Goal: Task Accomplishment & Management: Manage account settings

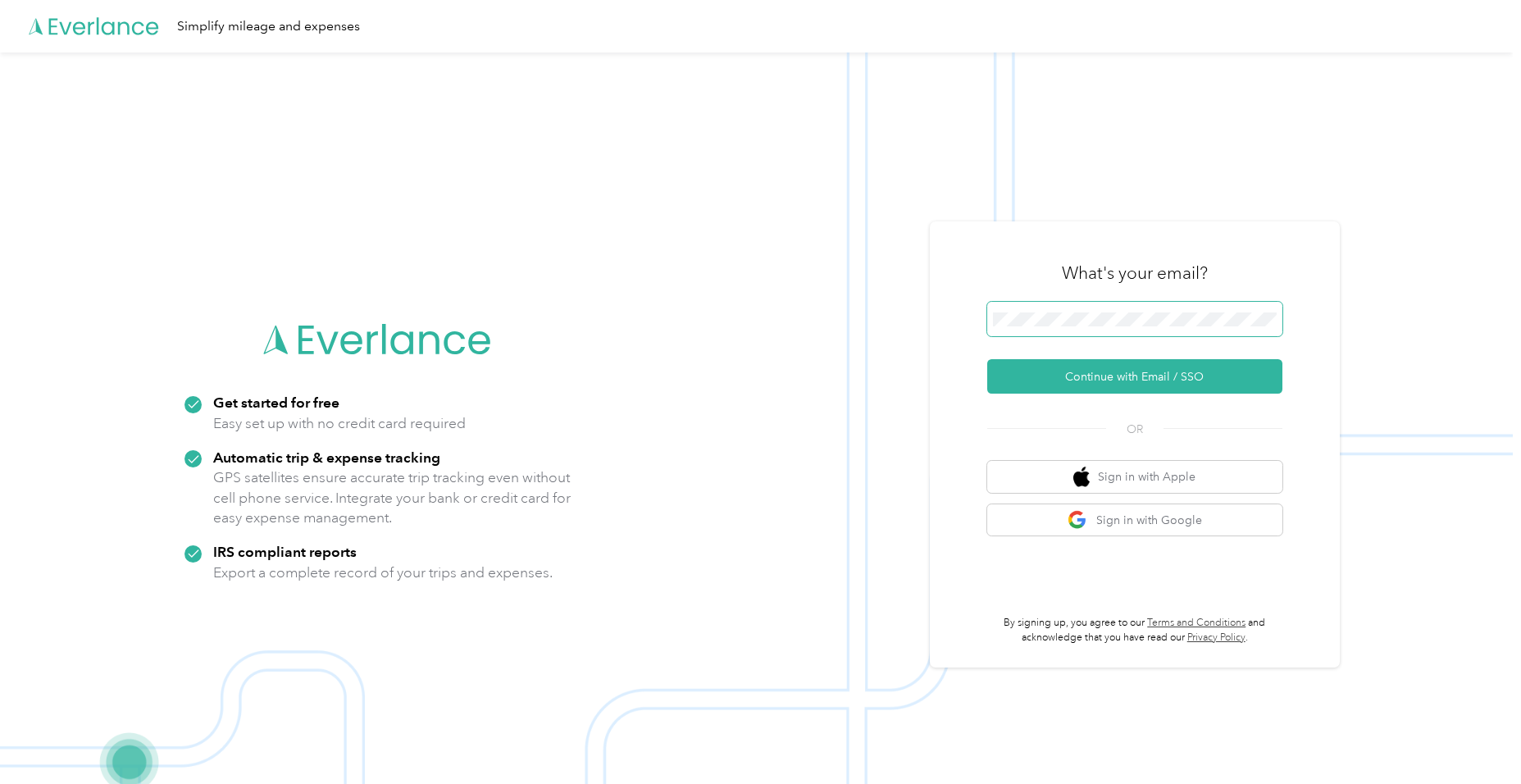
click at [987, 359] on button "Continue with Email / SSO" at bounding box center [1135, 375] width 295 height 34
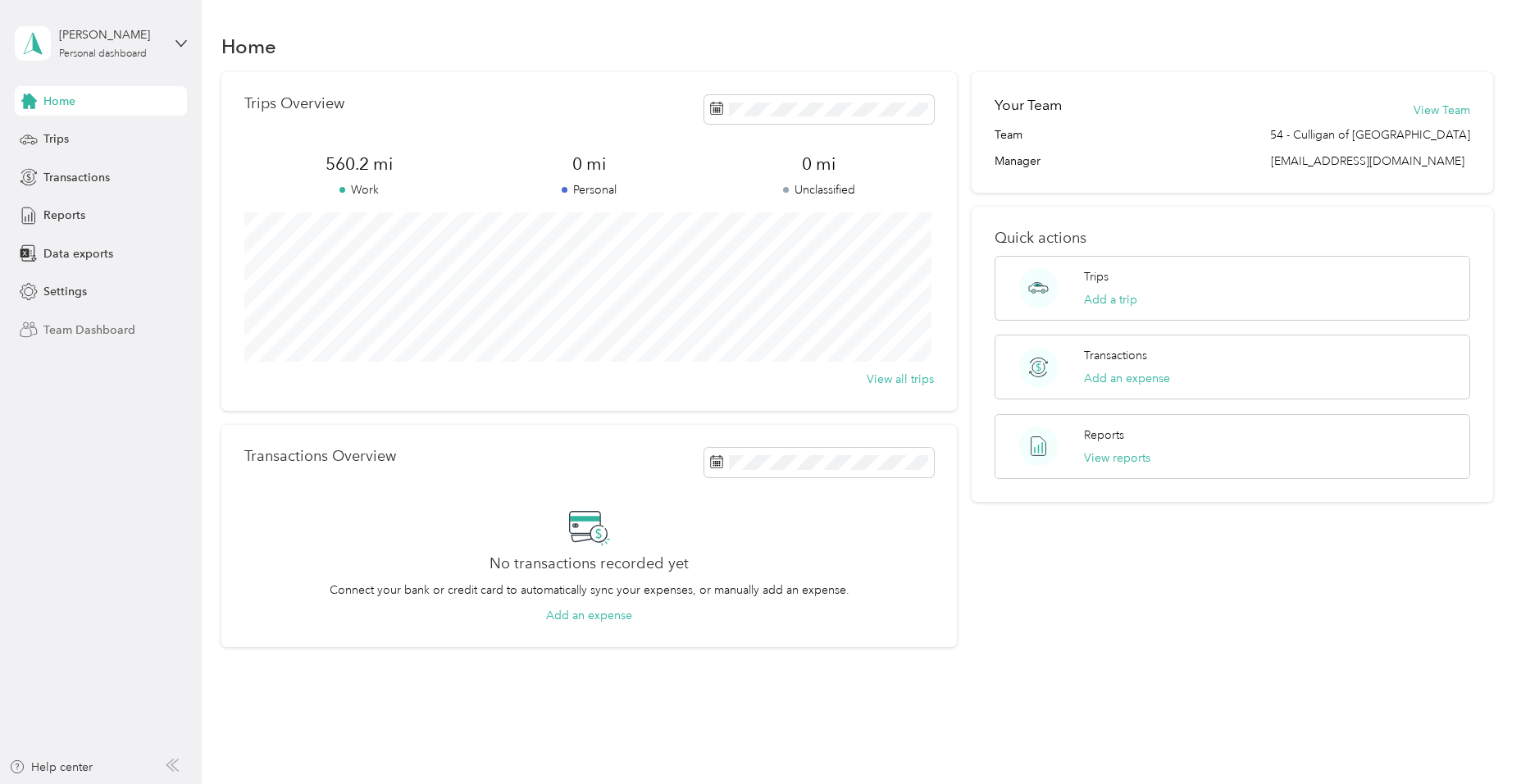
click at [76, 329] on span "Team Dashboard" at bounding box center [89, 330] width 92 height 18
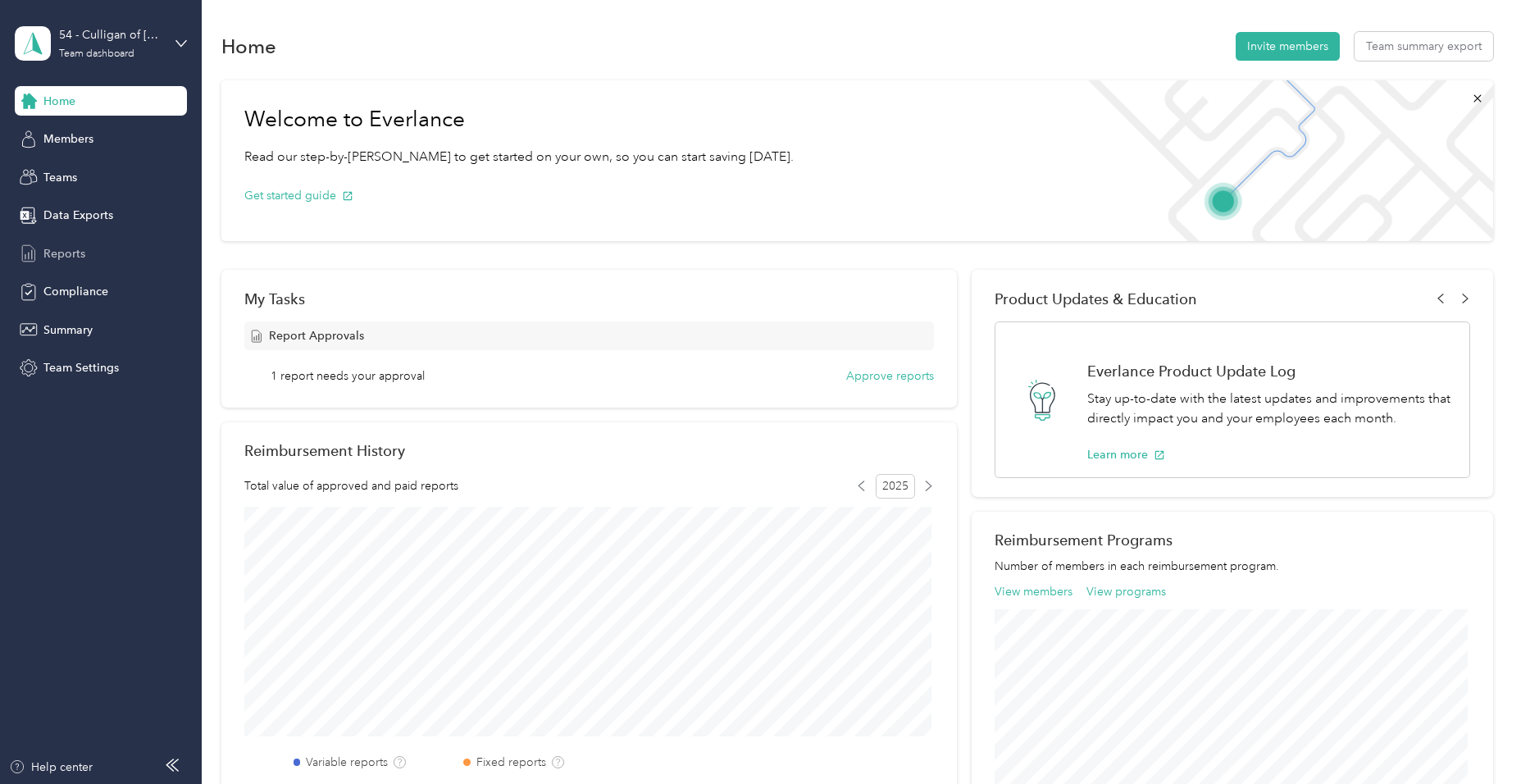
click at [65, 245] on span "Reports" at bounding box center [64, 254] width 42 height 18
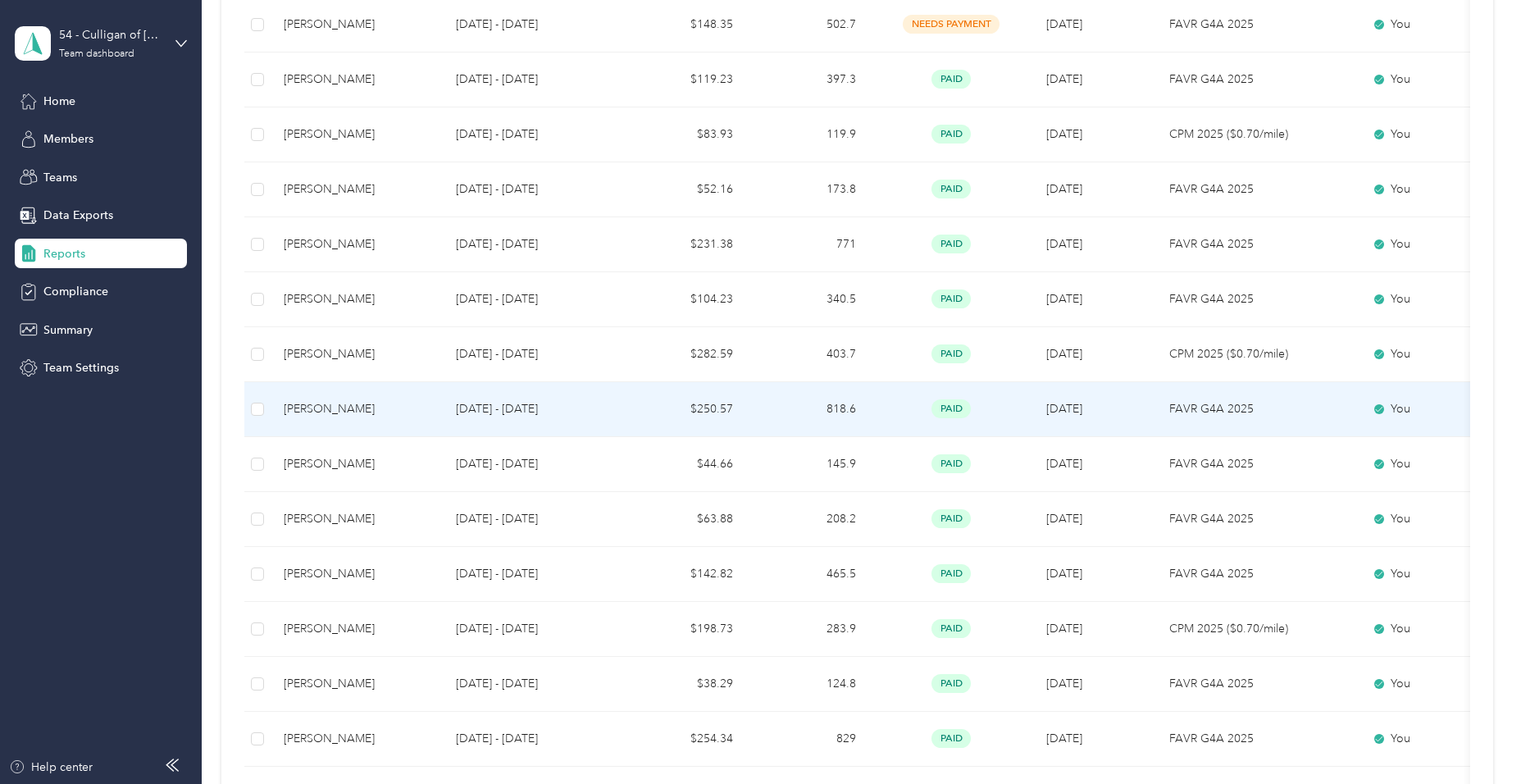
scroll to position [738, 0]
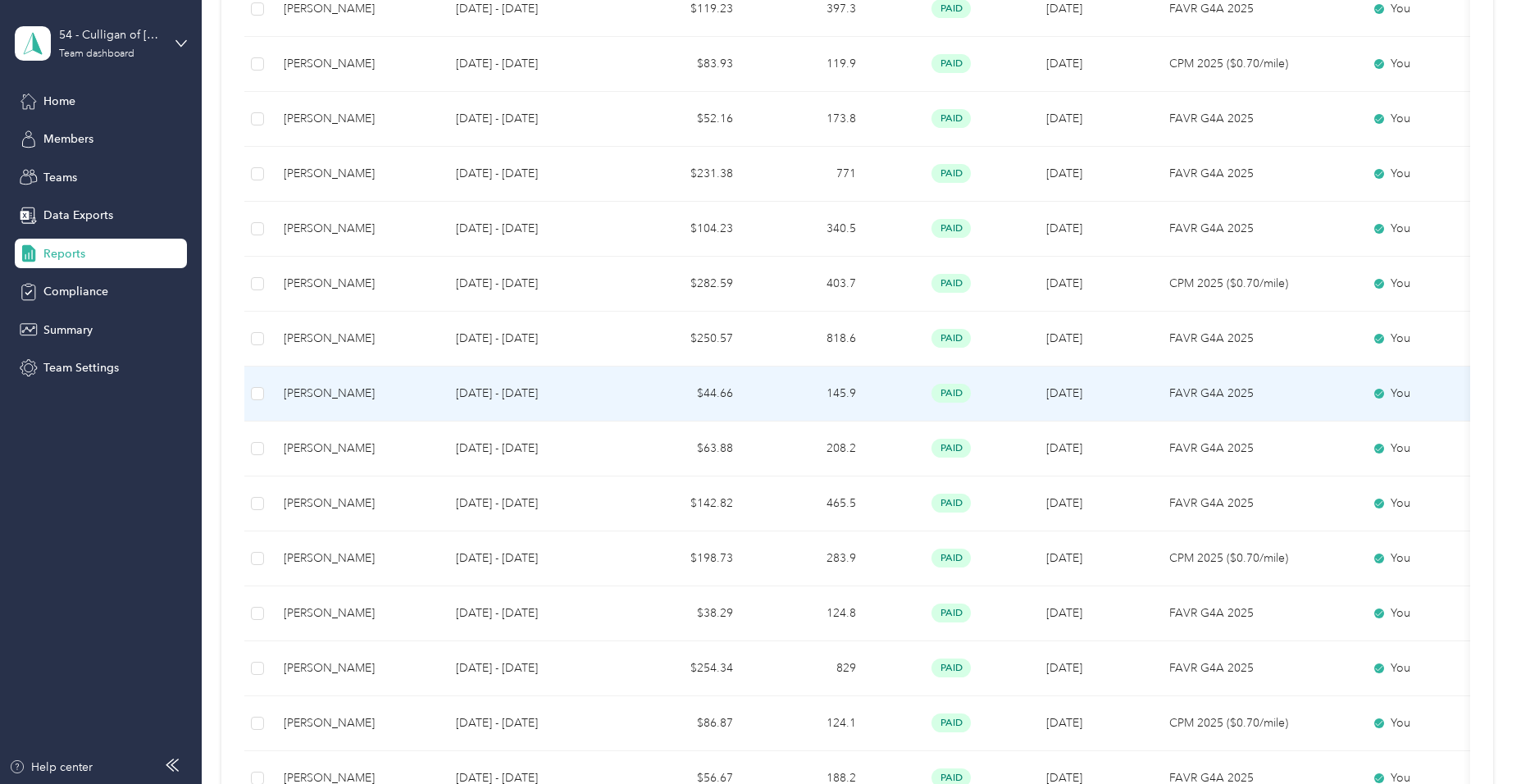
click at [512, 382] on td "[DATE] - [DATE]" at bounding box center [533, 394] width 181 height 55
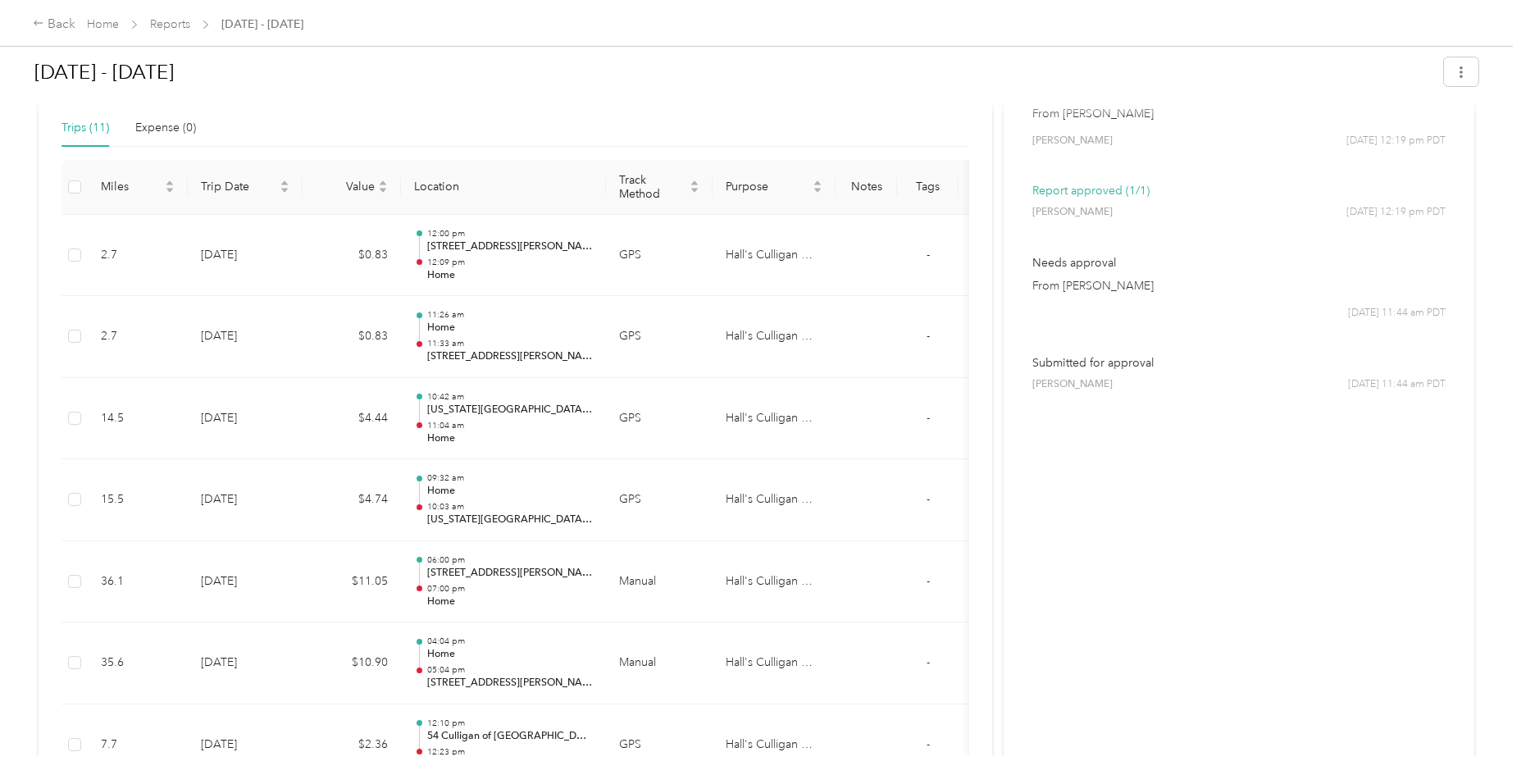
scroll to position [376, 0]
click at [46, 25] on div "Back" at bounding box center [54, 24] width 42 height 19
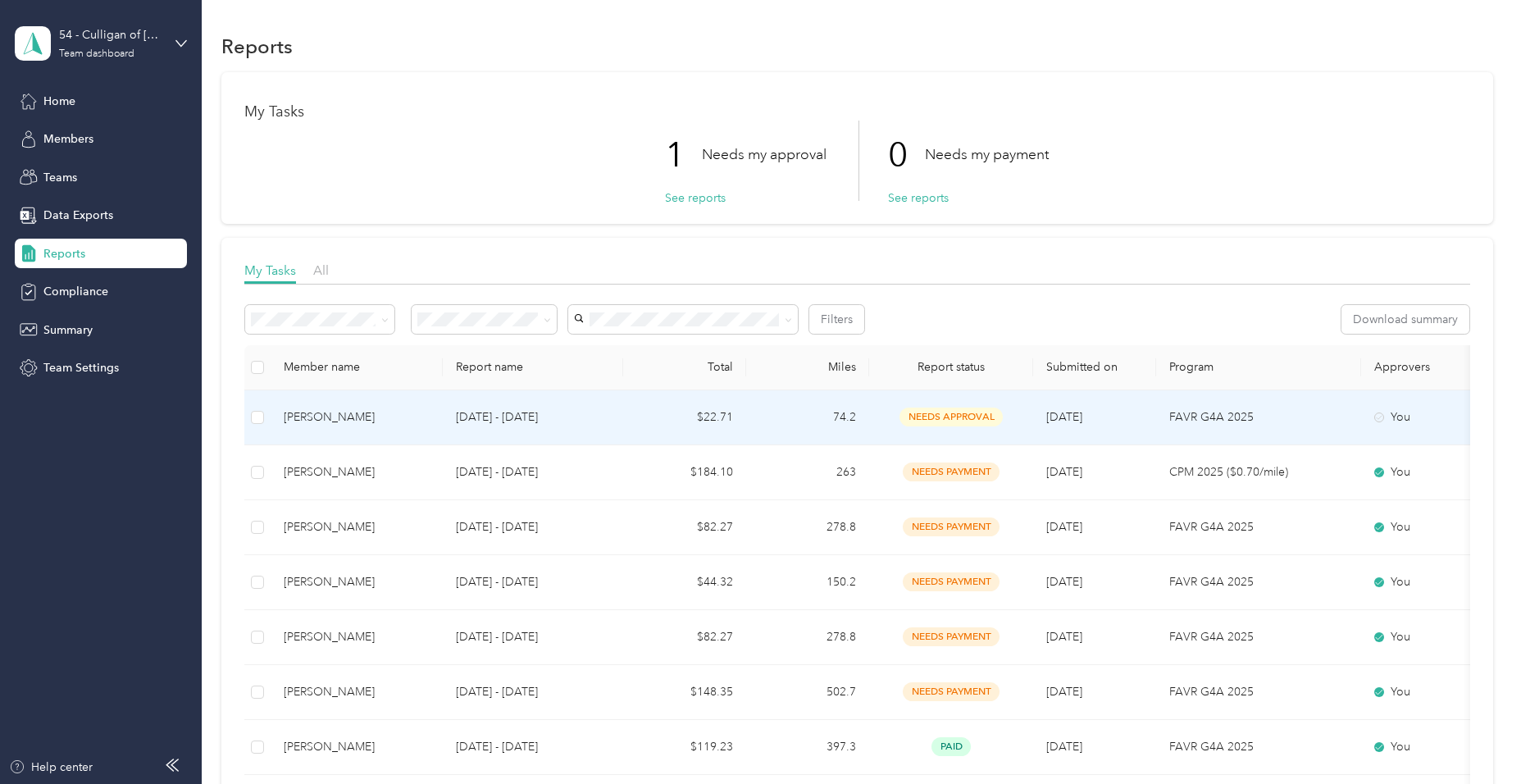
click at [483, 418] on p "[DATE] - [DATE]" at bounding box center [532, 418] width 154 height 18
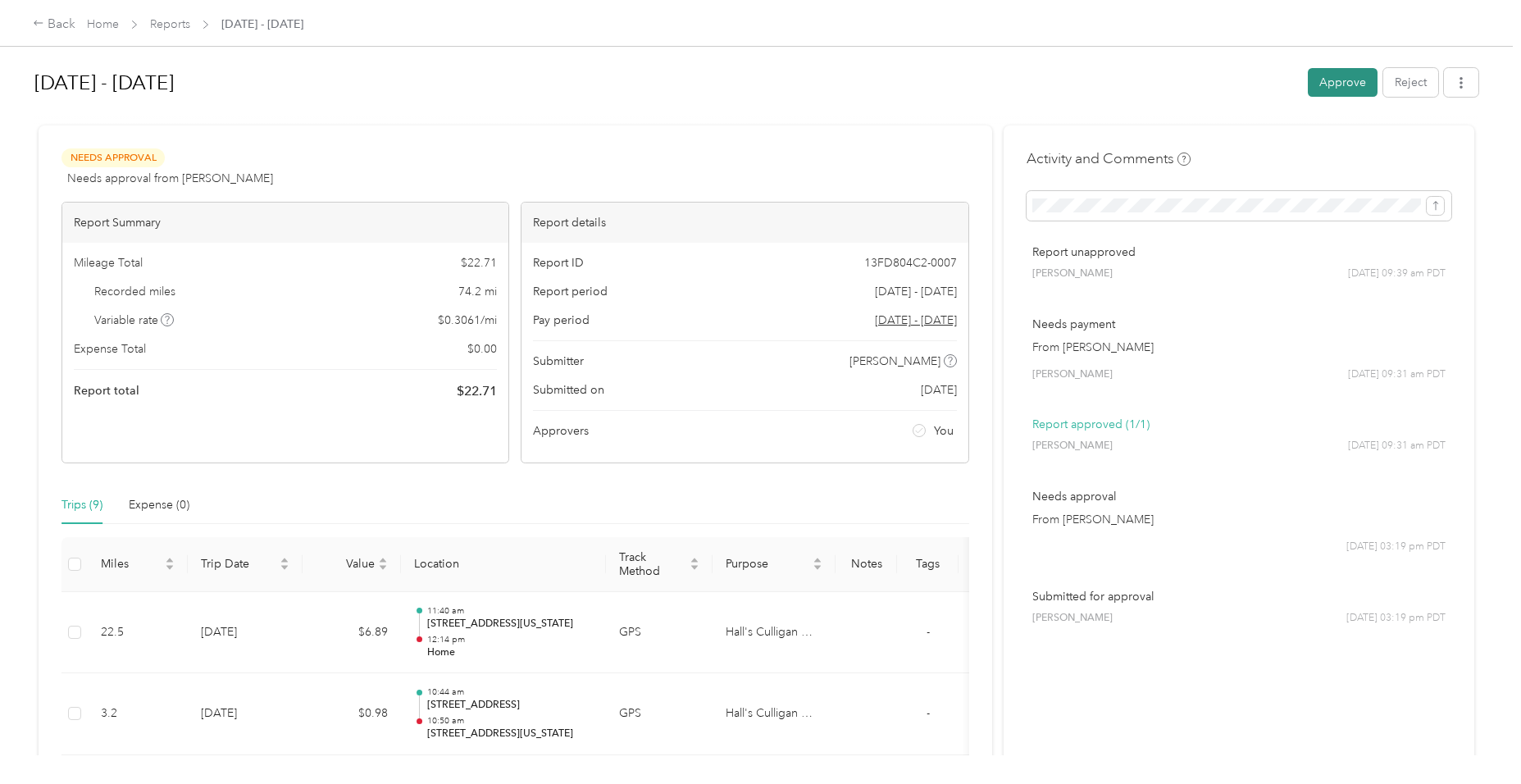
click at [1336, 78] on button "Approve" at bounding box center [1343, 82] width 70 height 29
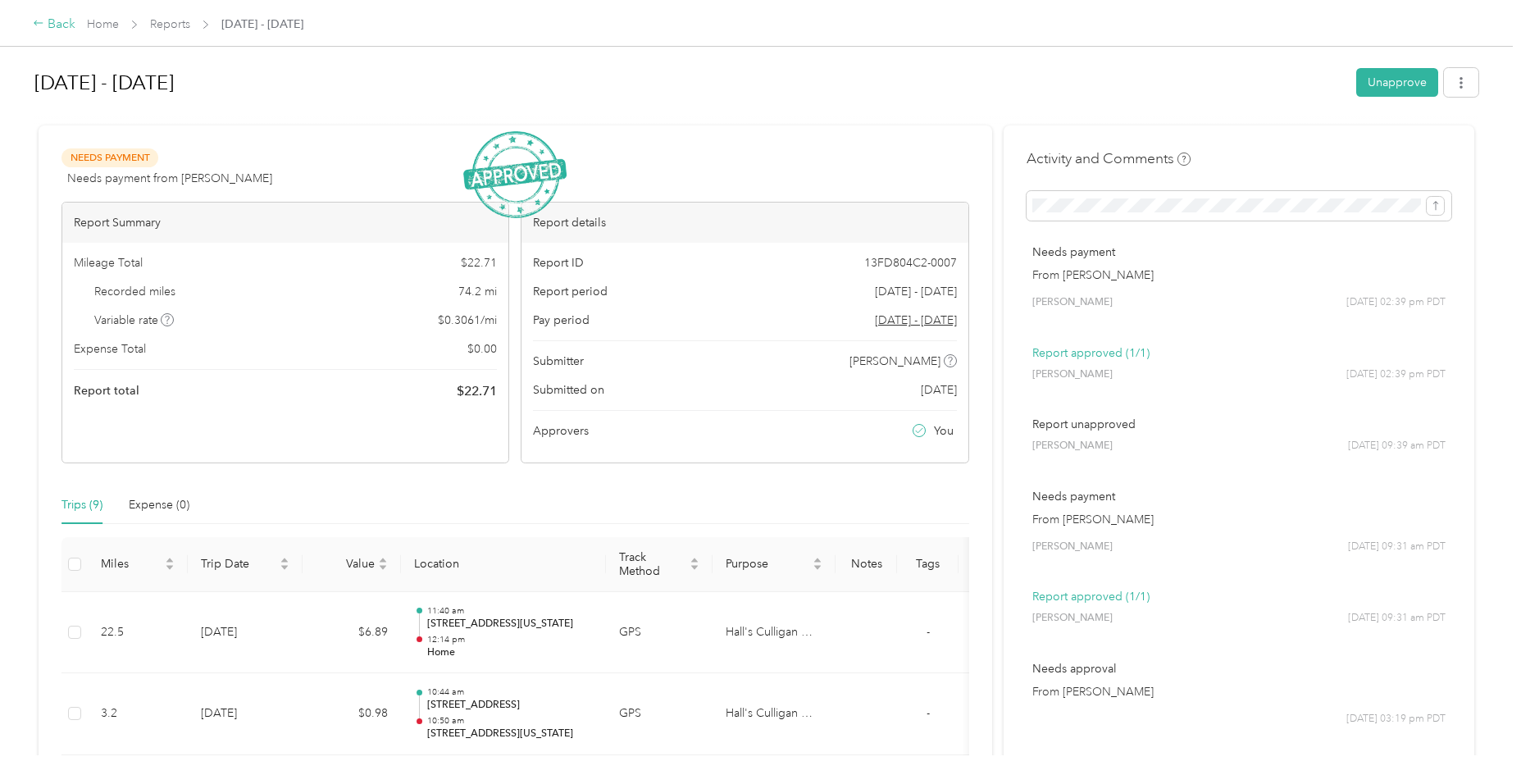
click at [57, 19] on div "Back" at bounding box center [54, 24] width 42 height 19
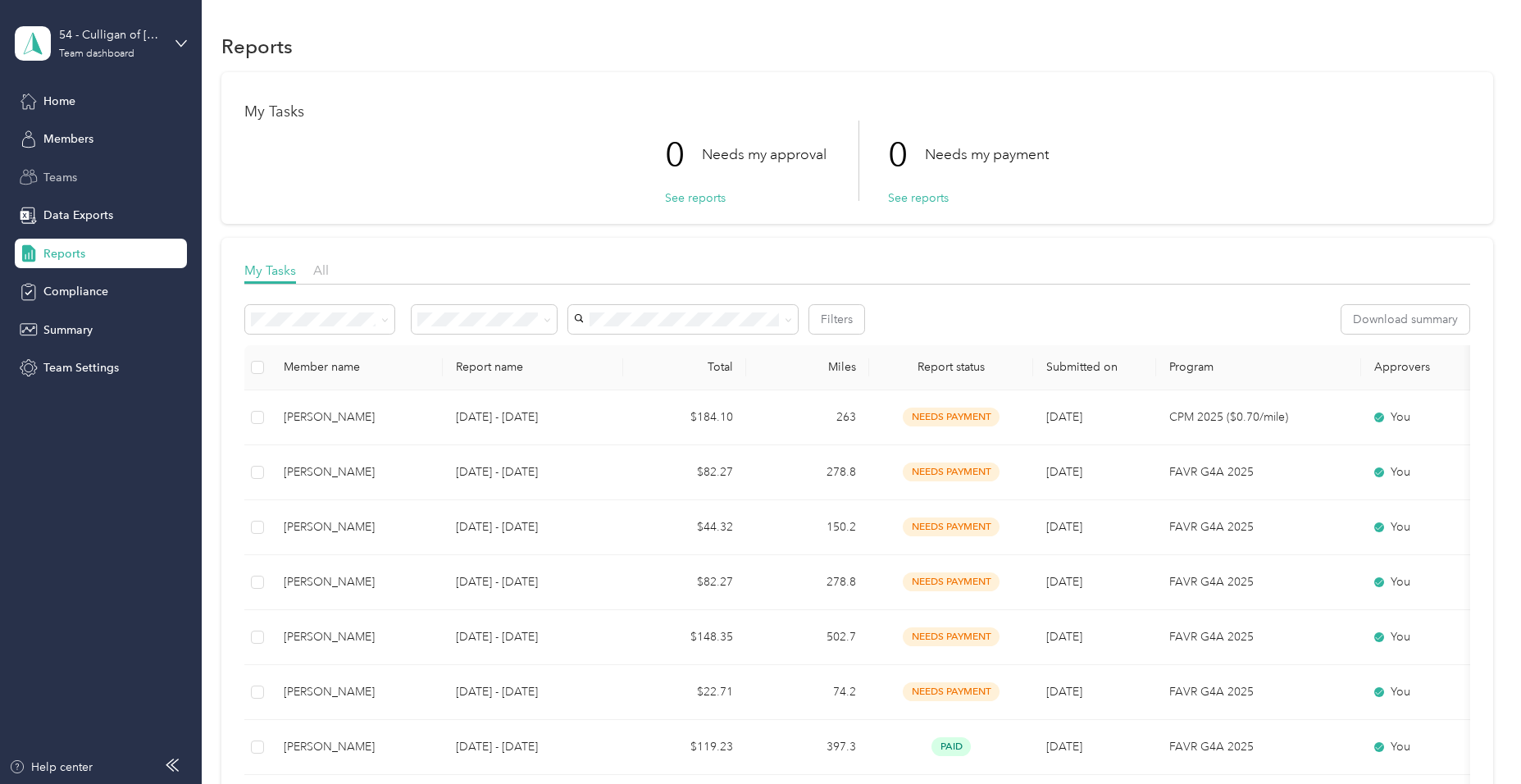
click at [65, 176] on span "Teams" at bounding box center [60, 177] width 33 height 18
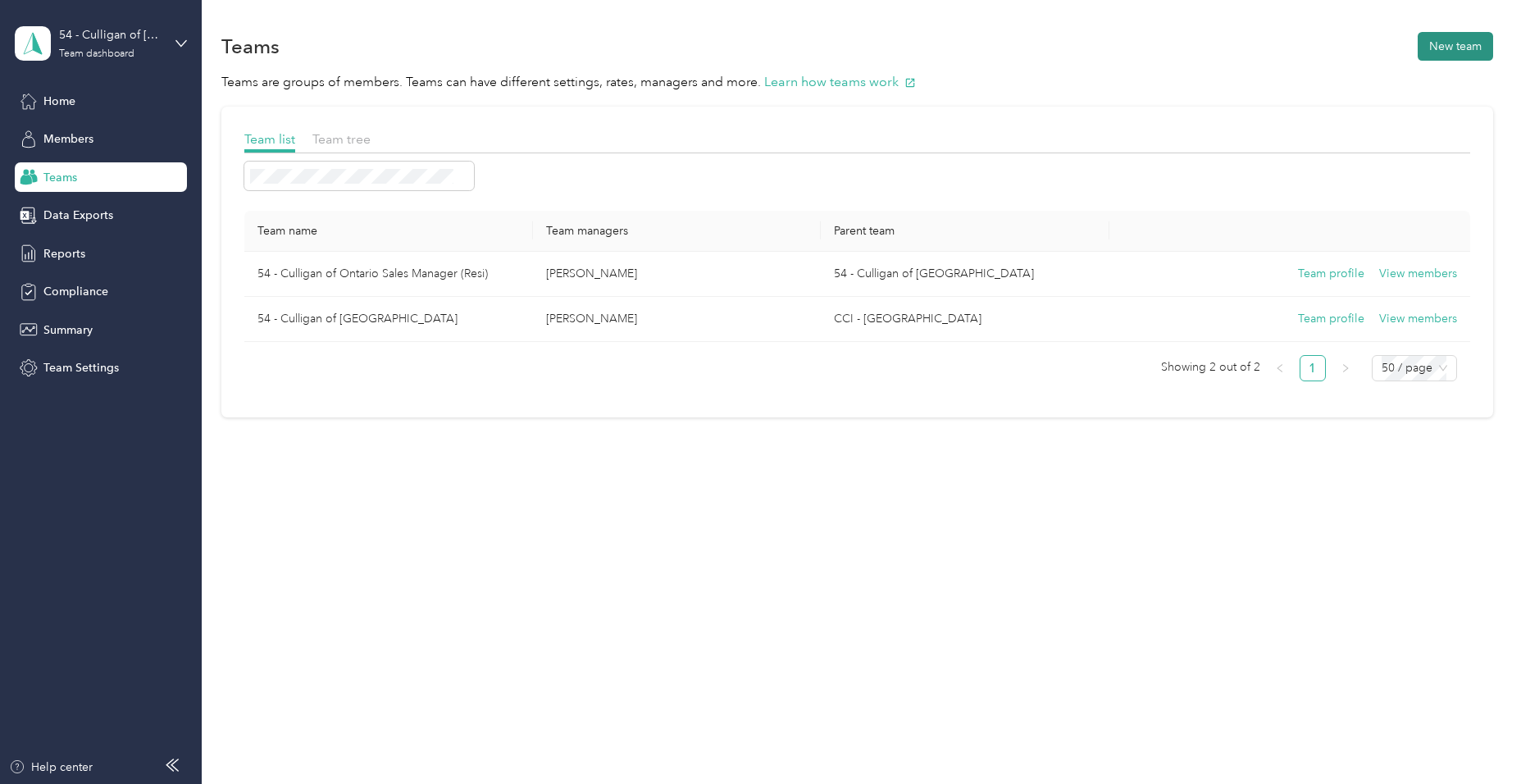
click at [1462, 53] on button "New team" at bounding box center [1456, 46] width 76 height 29
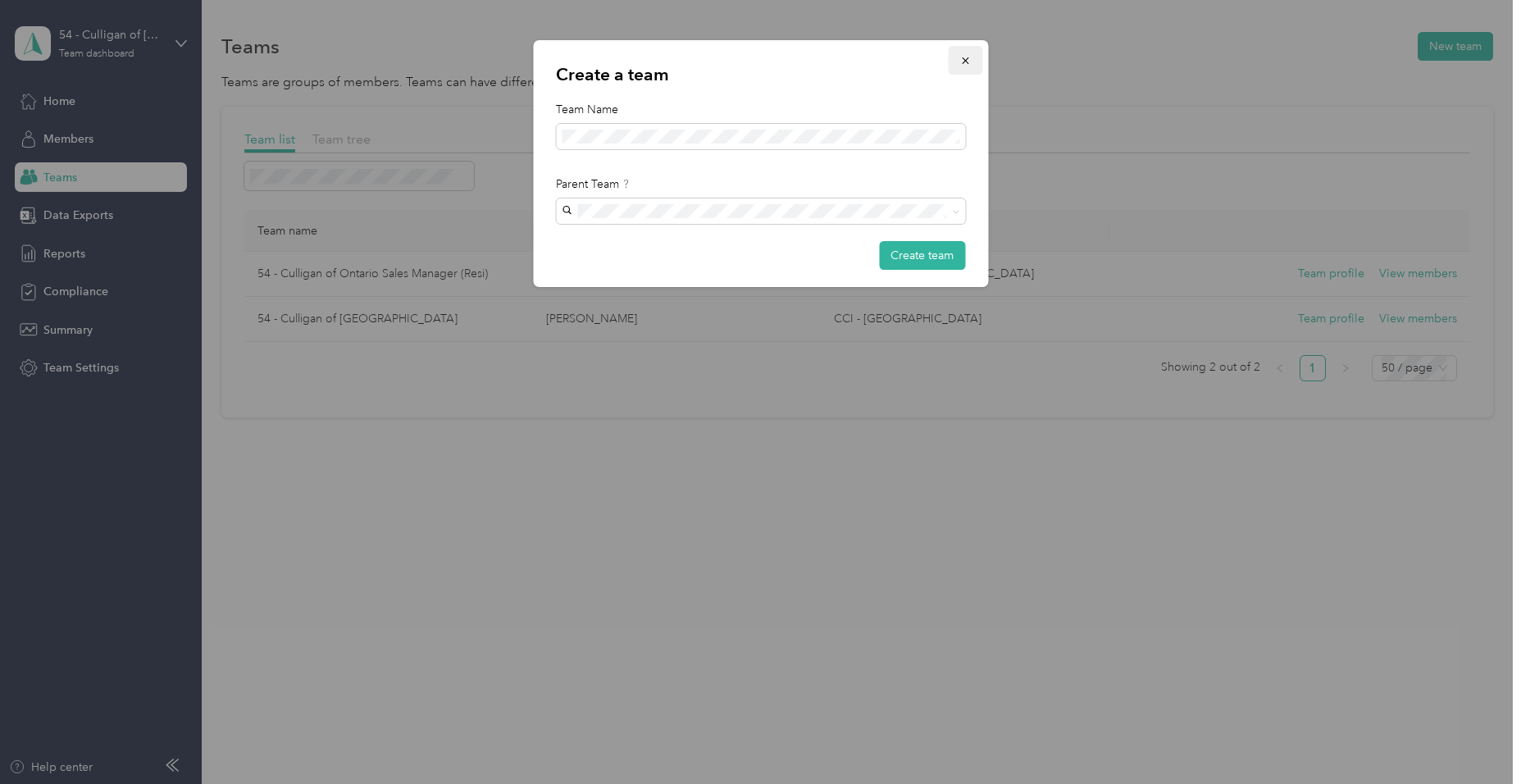
click at [968, 57] on icon "button" at bounding box center [965, 61] width 11 height 11
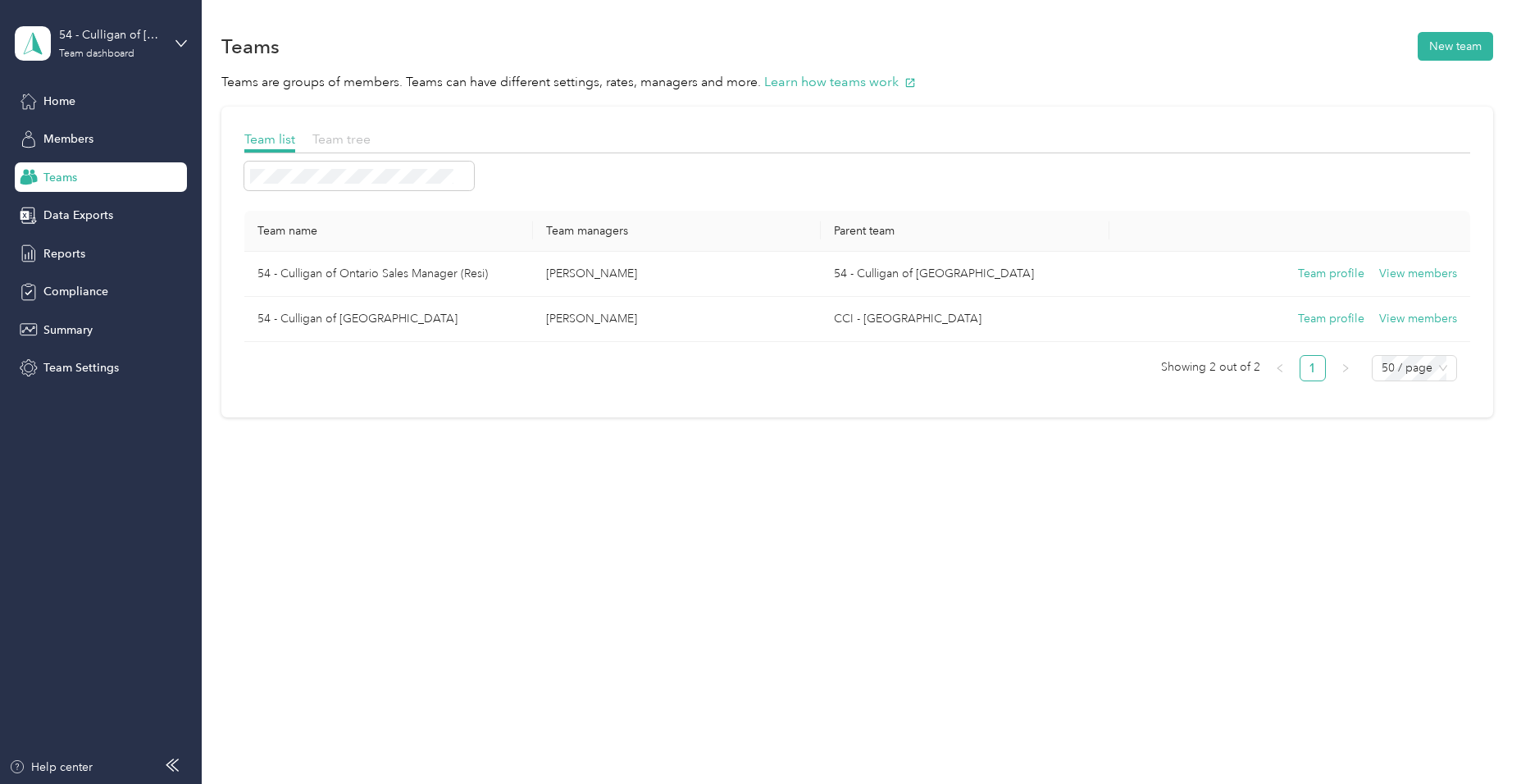
click at [351, 134] on span "Team tree" at bounding box center [341, 138] width 58 height 16
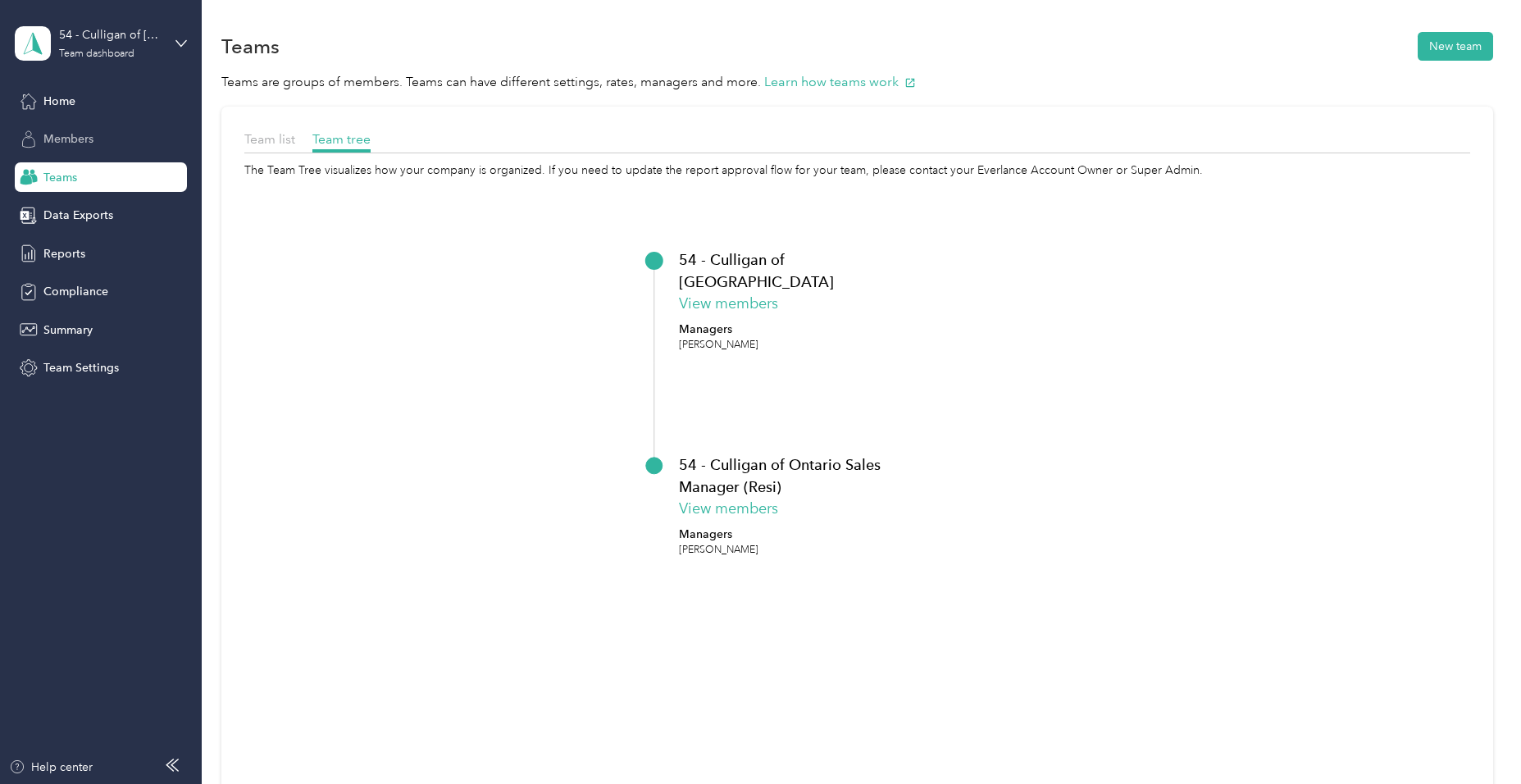
click at [60, 135] on span "Members" at bounding box center [68, 138] width 50 height 18
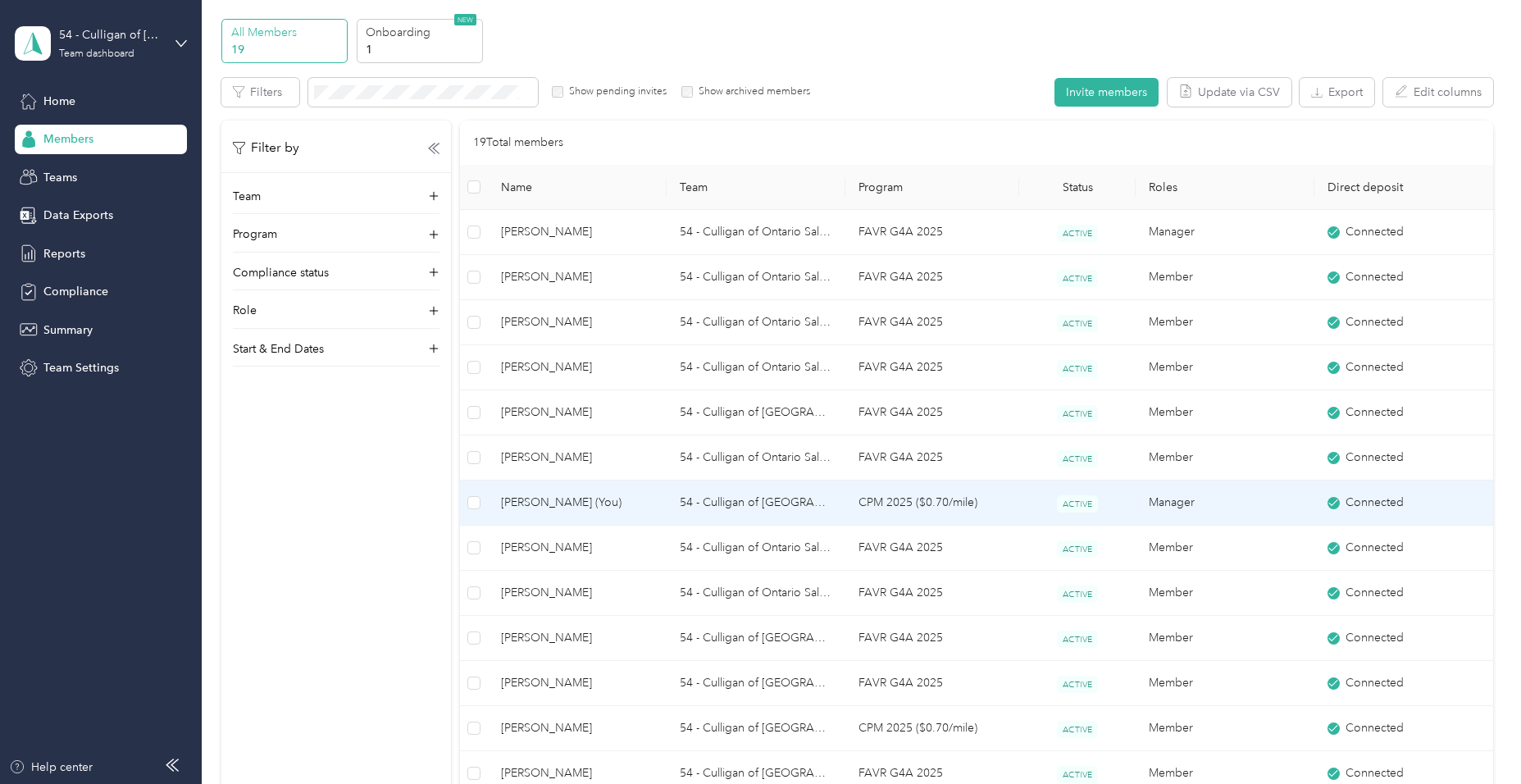
scroll to position [82, 0]
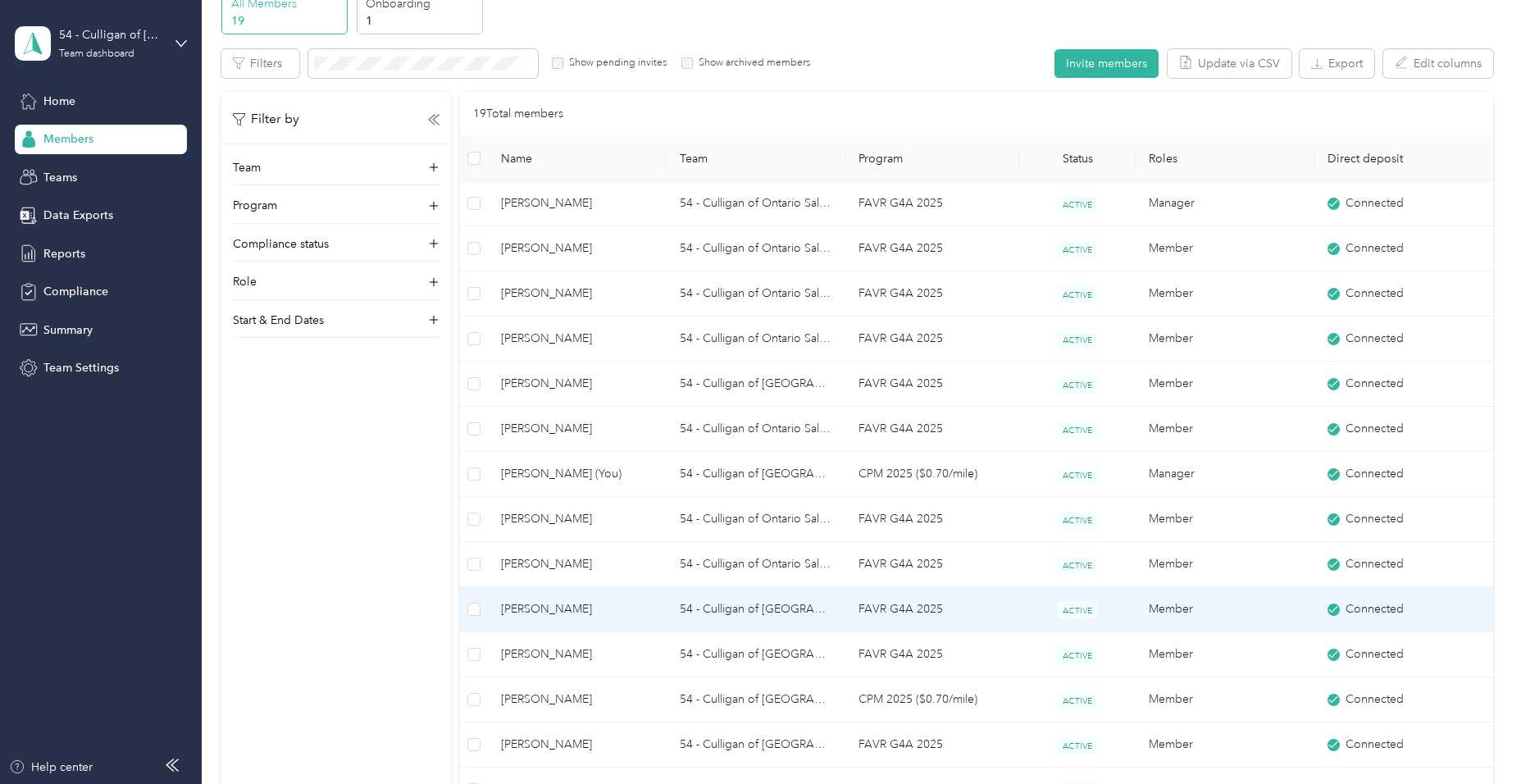
click at [529, 610] on span "[PERSON_NAME]" at bounding box center [576, 610] width 152 height 18
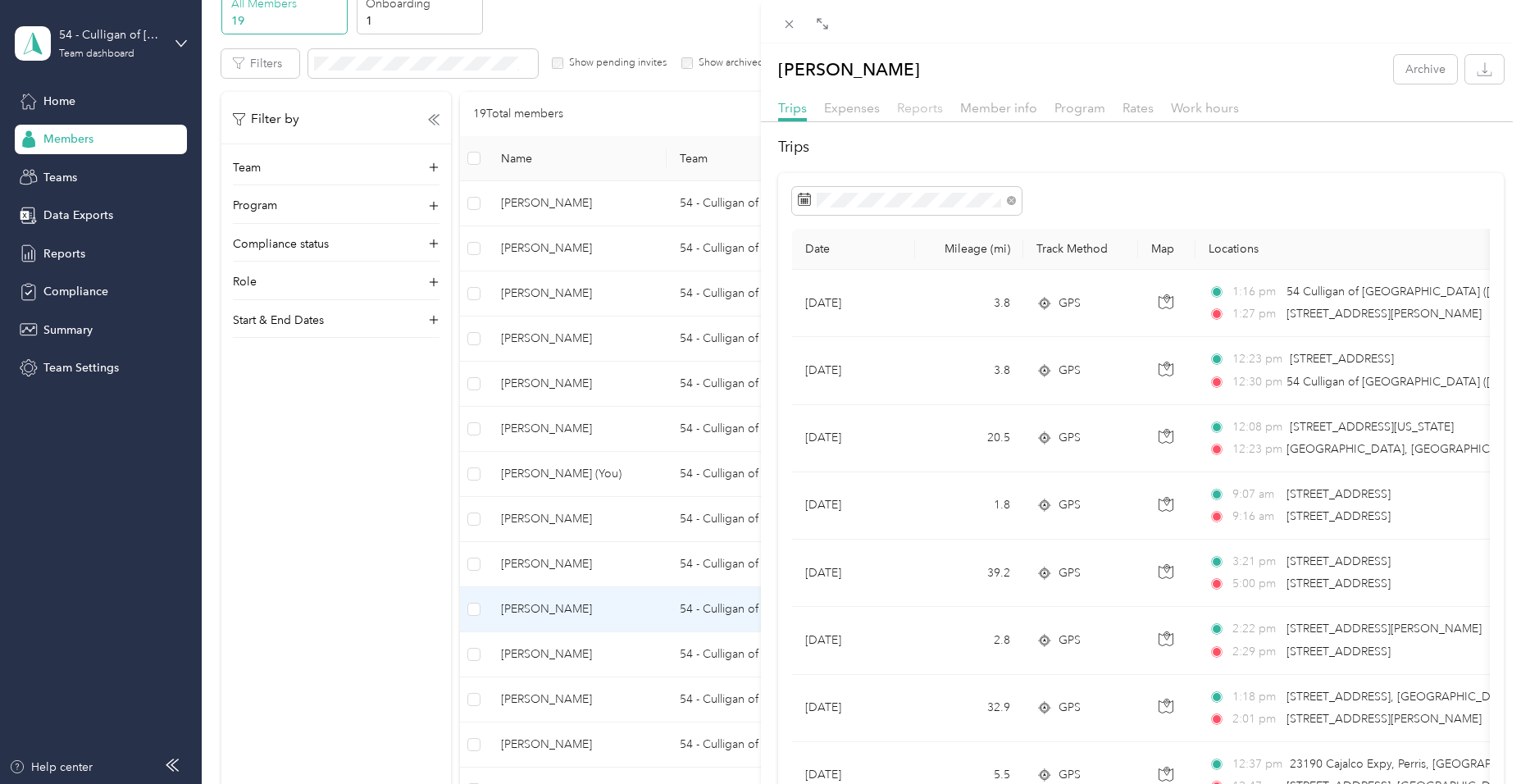
click at [921, 102] on span "Reports" at bounding box center [921, 107] width 46 height 16
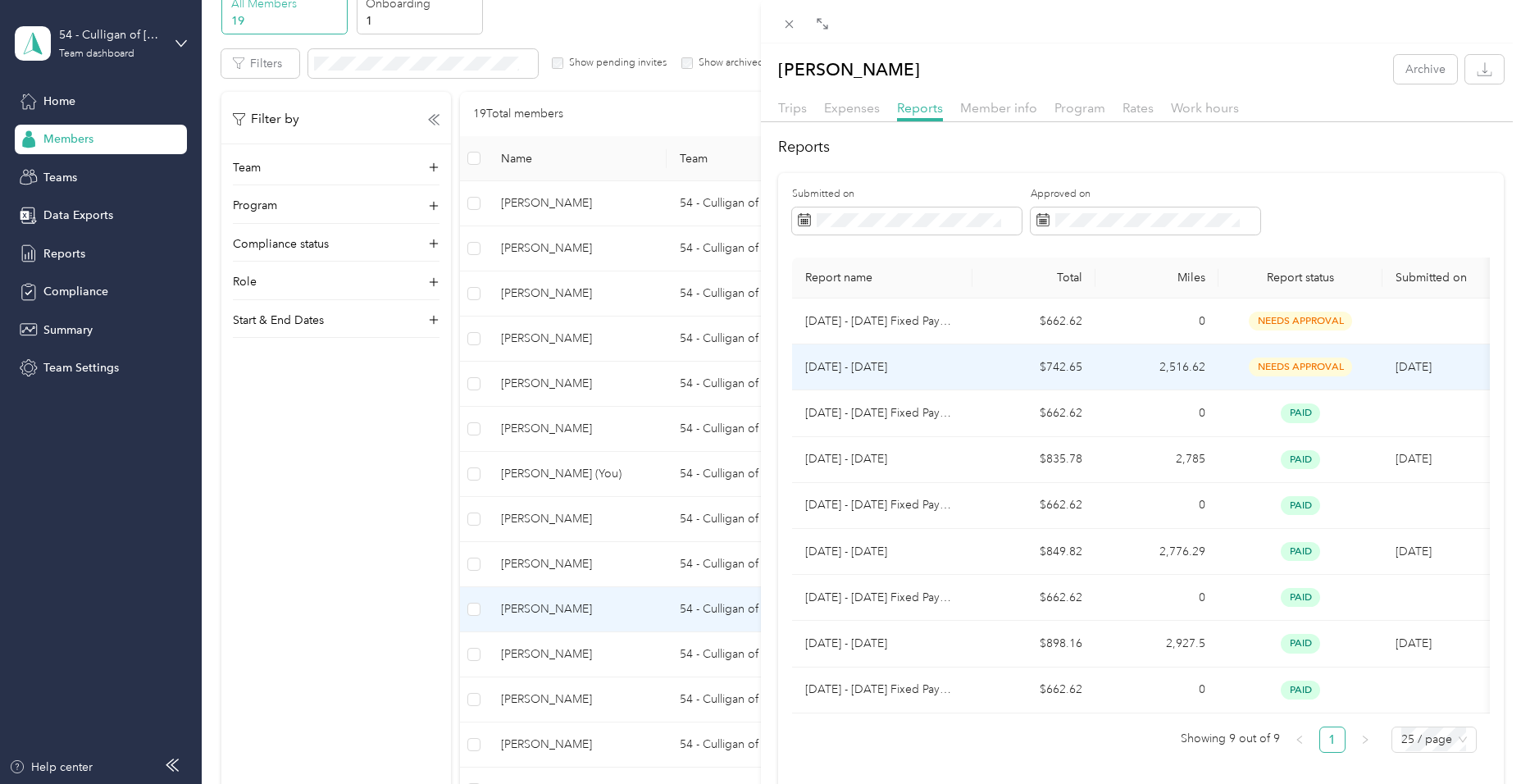
click at [1293, 364] on span "needs approval" at bounding box center [1301, 367] width 103 height 18
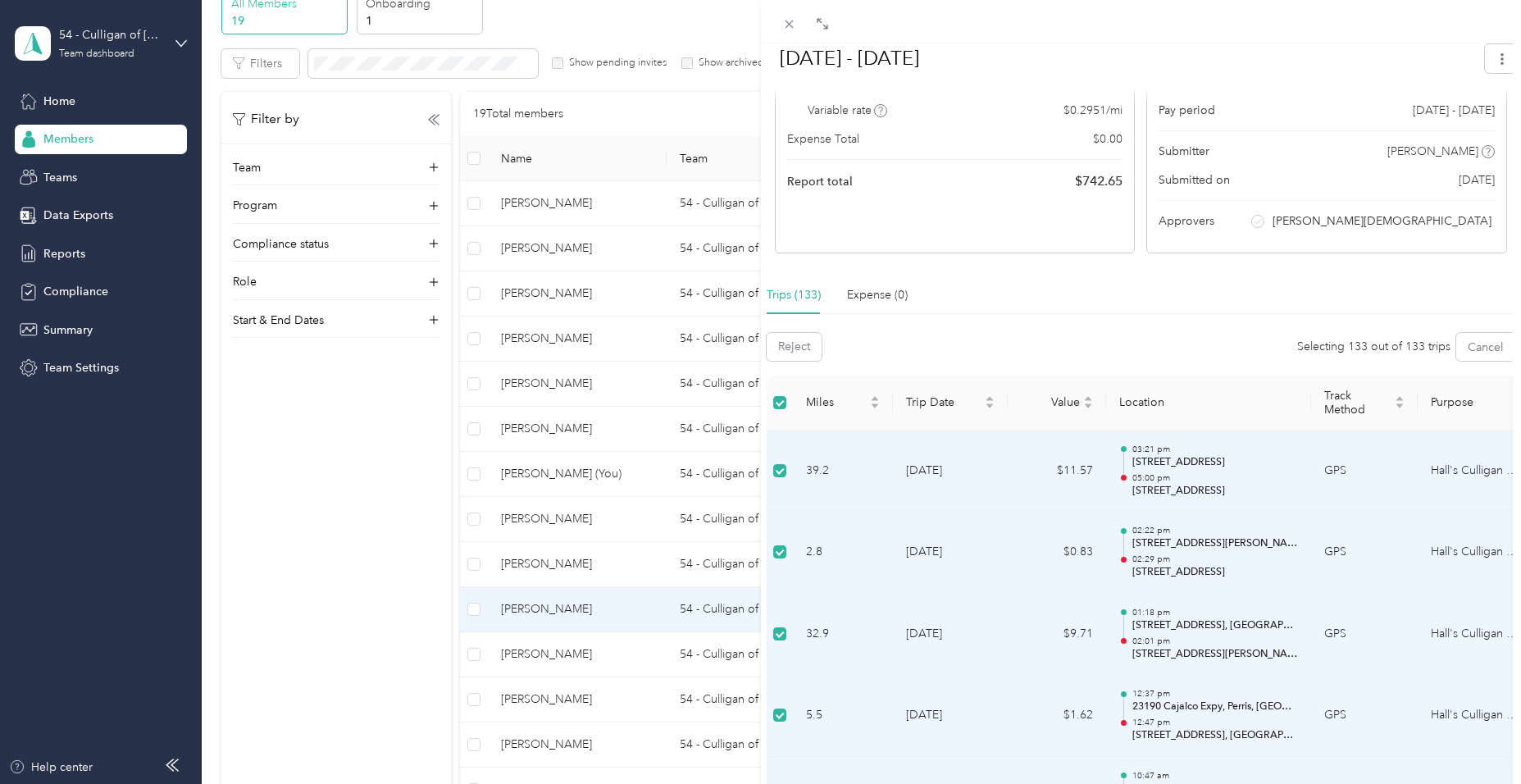
scroll to position [82, 0]
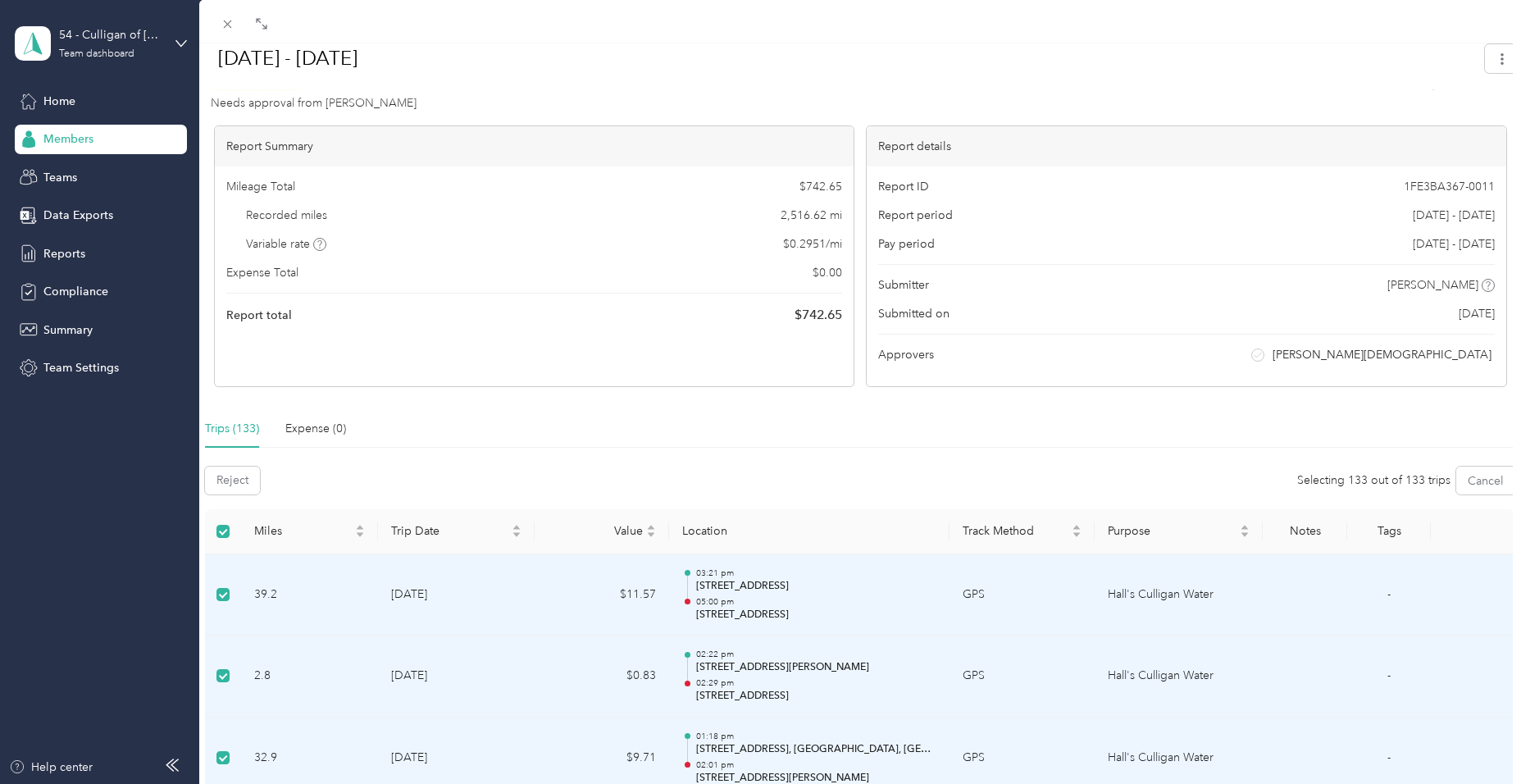
drag, startPoint x: 760, startPoint y: 55, endPoint x: 207, endPoint y: 57, distance: 553.0
click at [207, 57] on div at bounding box center [208, 392] width 11 height 784
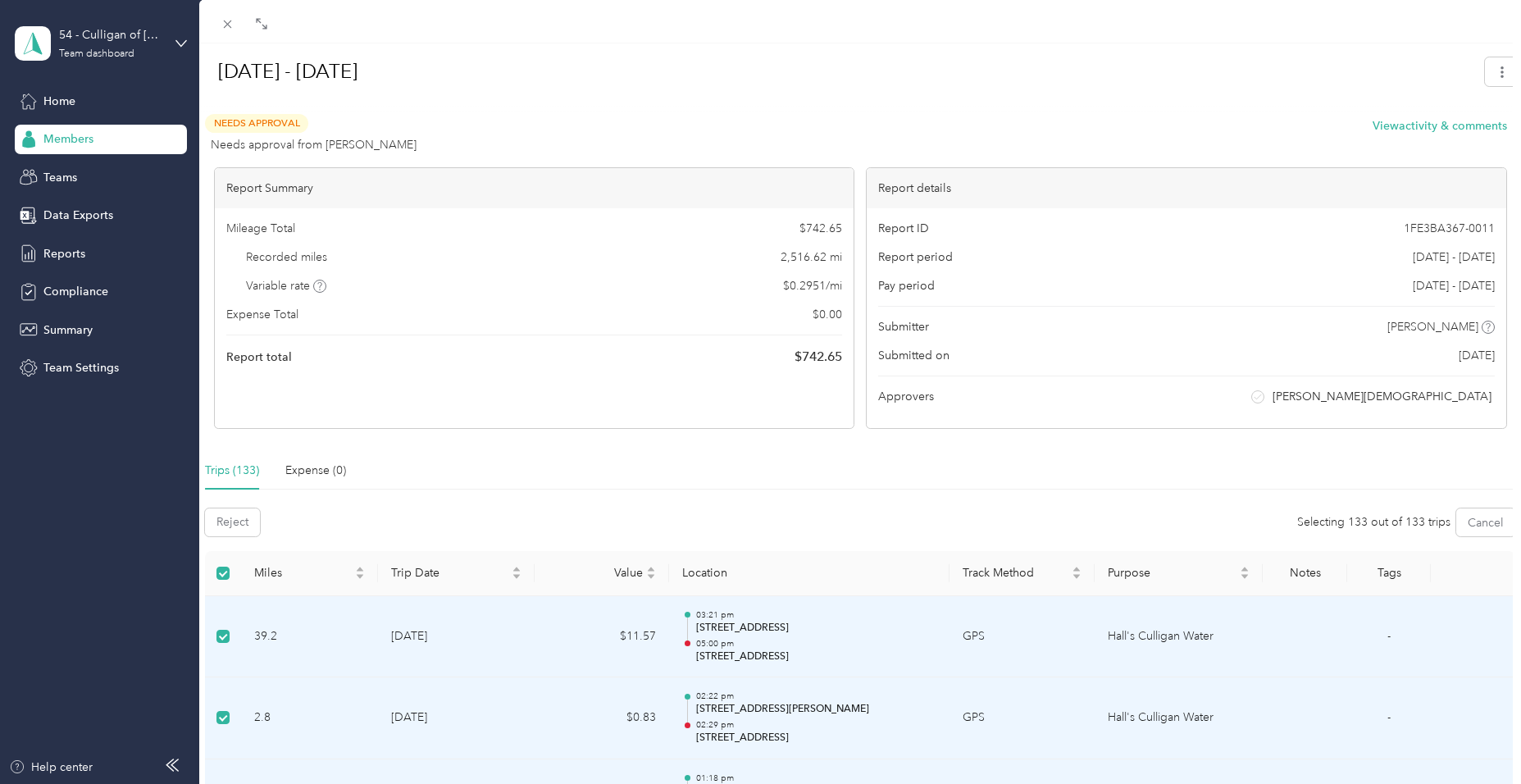
scroll to position [0, 0]
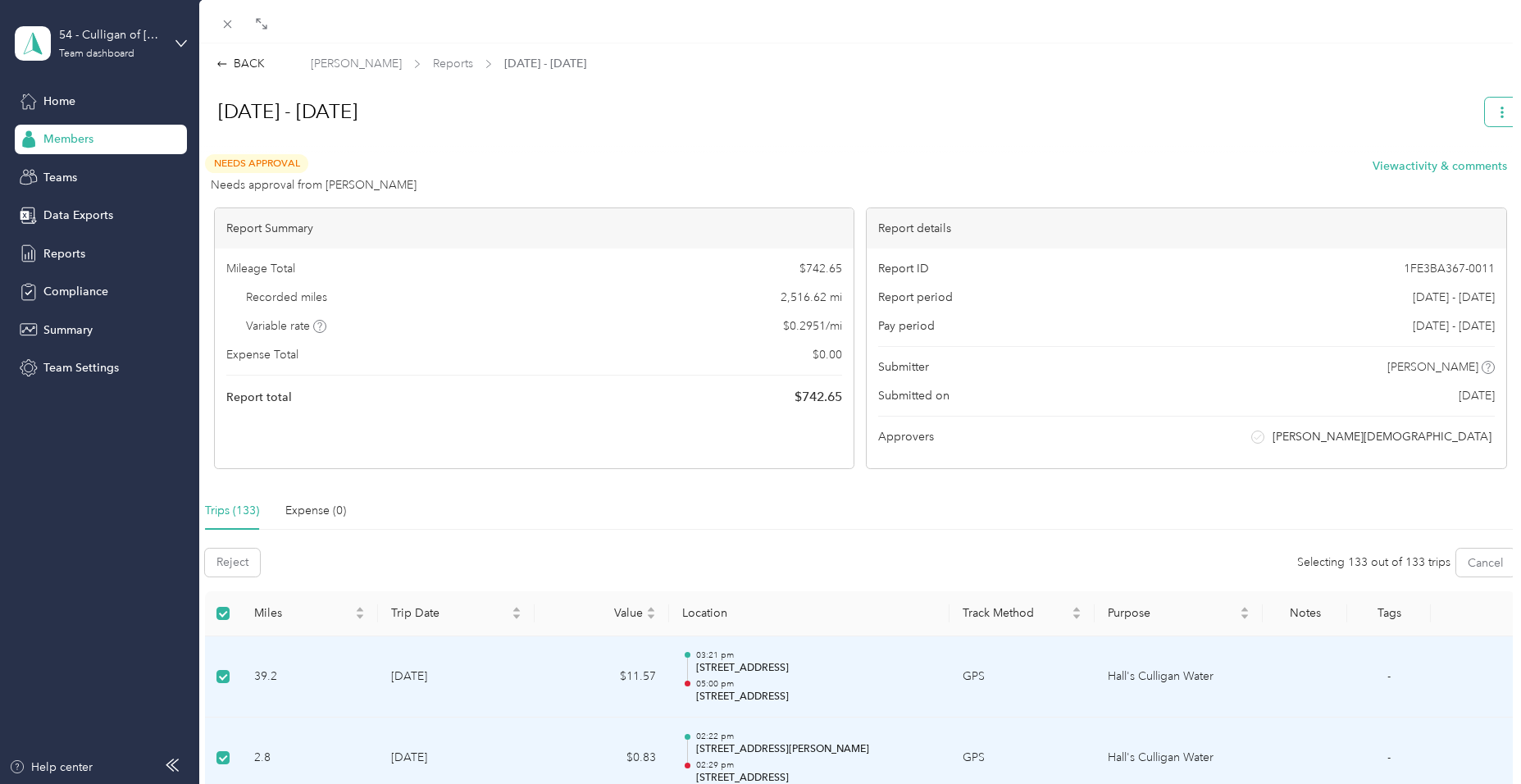
click at [1497, 118] on span "button" at bounding box center [1503, 112] width 11 height 14
click at [1136, 142] on div at bounding box center [861, 147] width 1319 height 18
click at [219, 57] on div "BACK" at bounding box center [241, 64] width 48 height 18
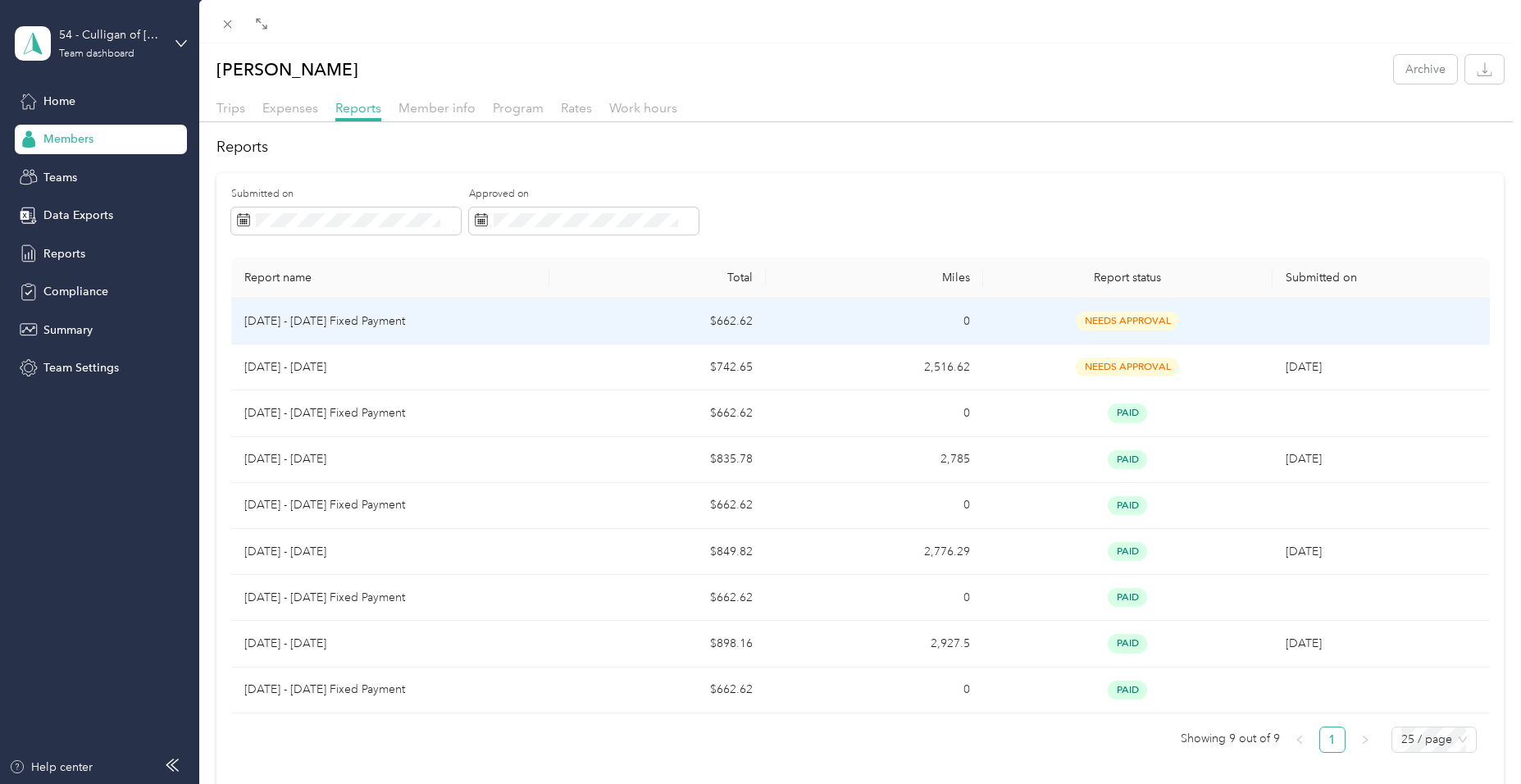
click at [329, 320] on p "[DATE] - [DATE] Fixed Payment" at bounding box center [390, 322] width 292 height 18
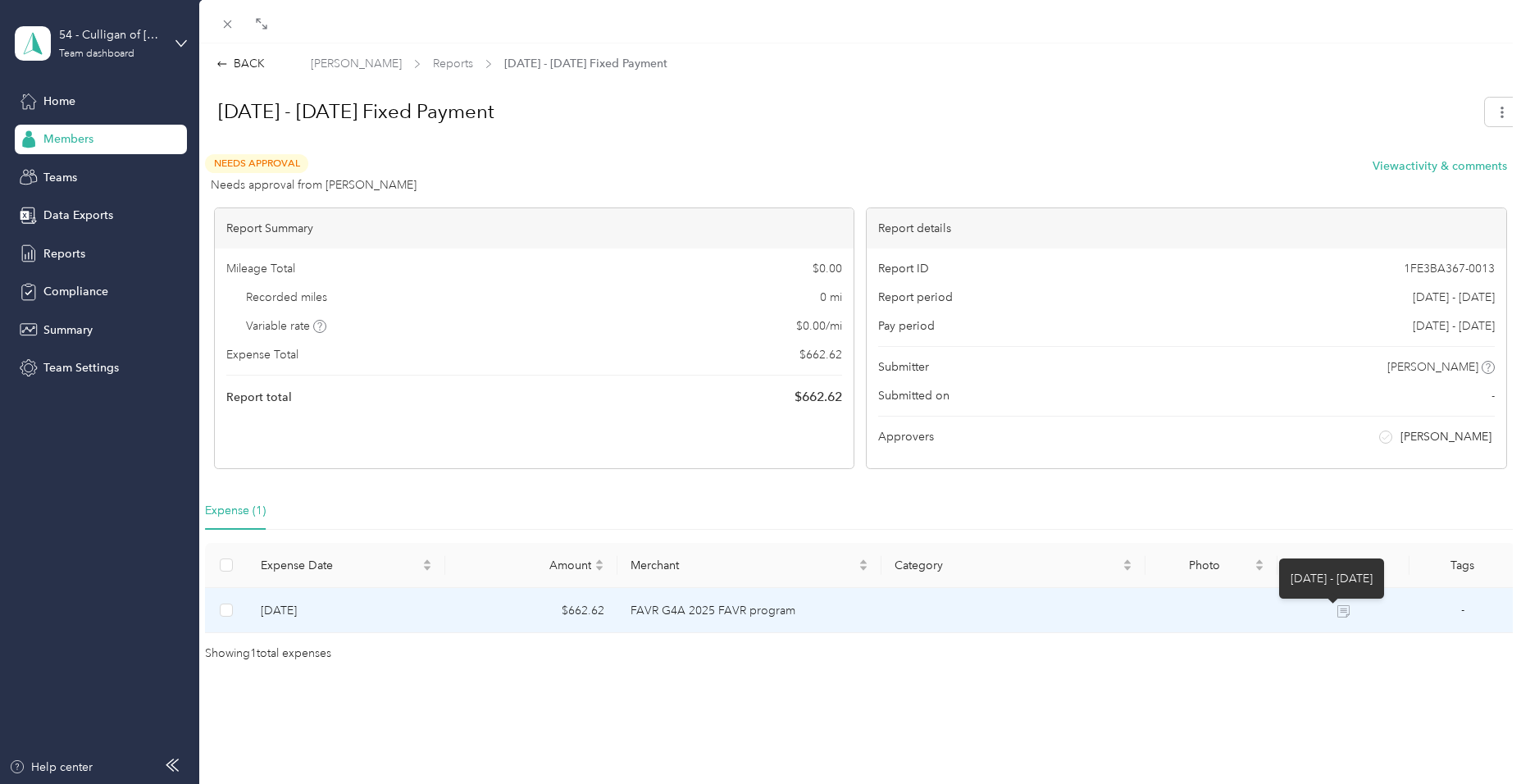
click at [1337, 608] on icon at bounding box center [1343, 611] width 12 height 12
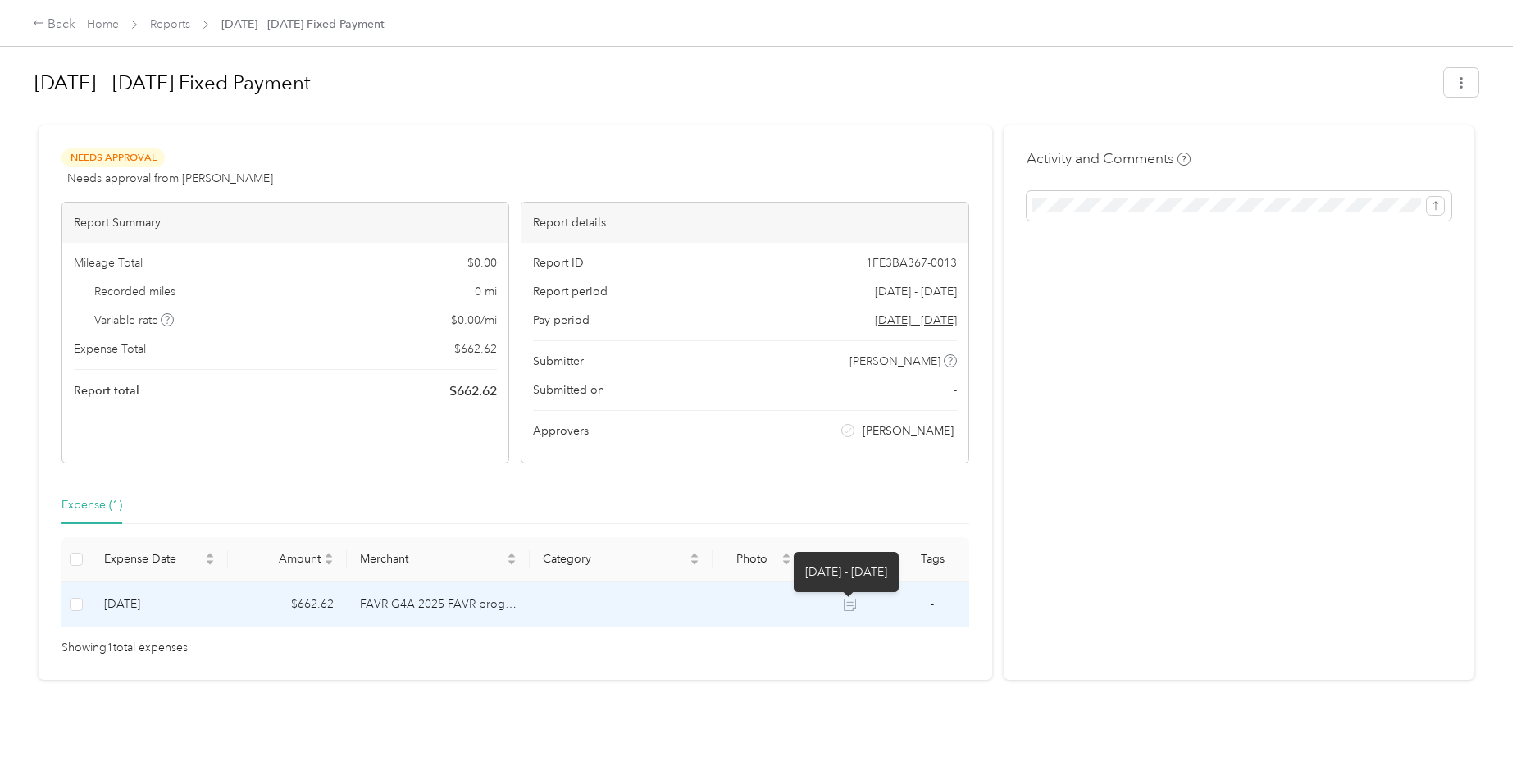
click at [850, 603] on icon at bounding box center [850, 604] width 12 height 12
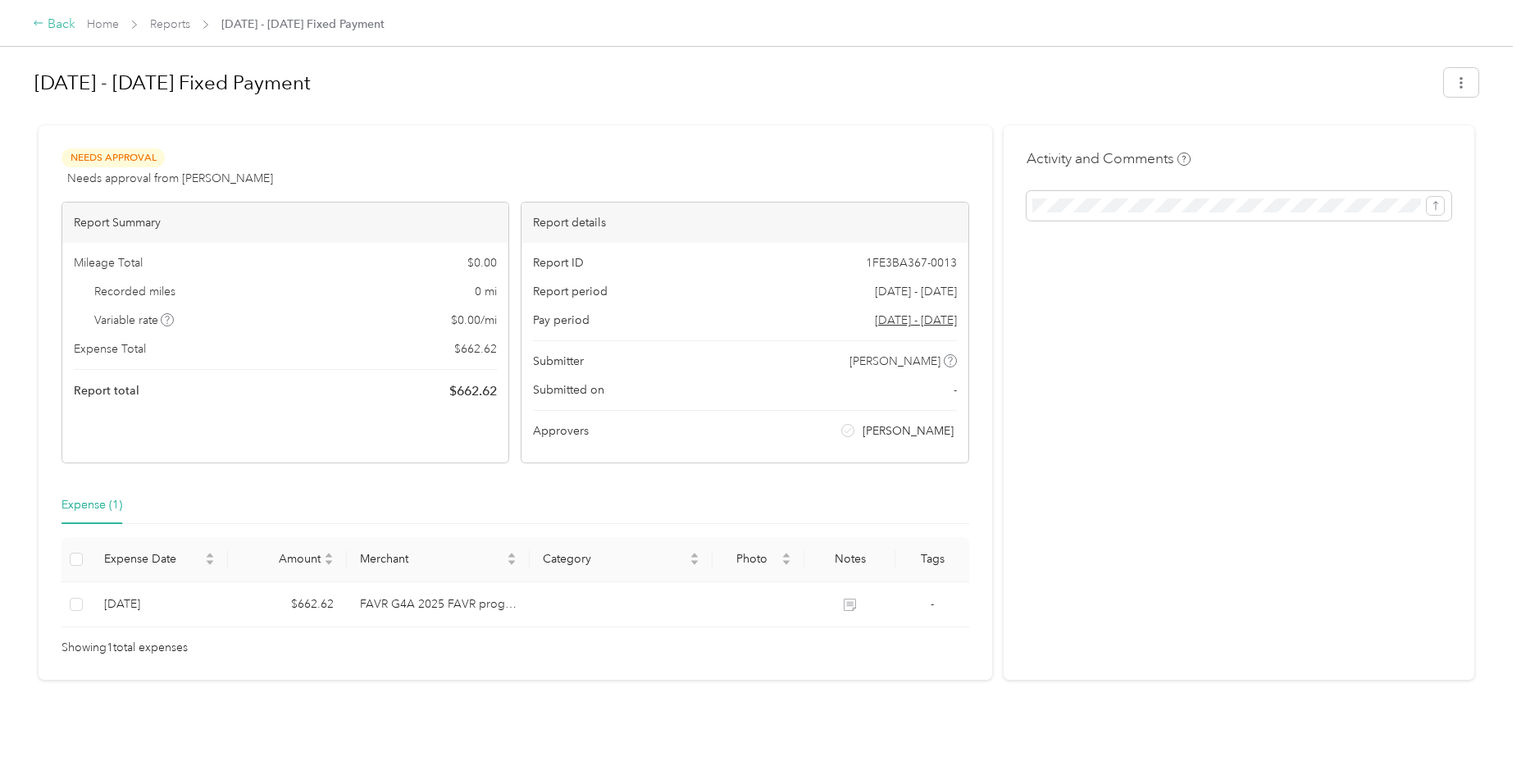
click at [47, 20] on div "Back" at bounding box center [54, 24] width 42 height 19
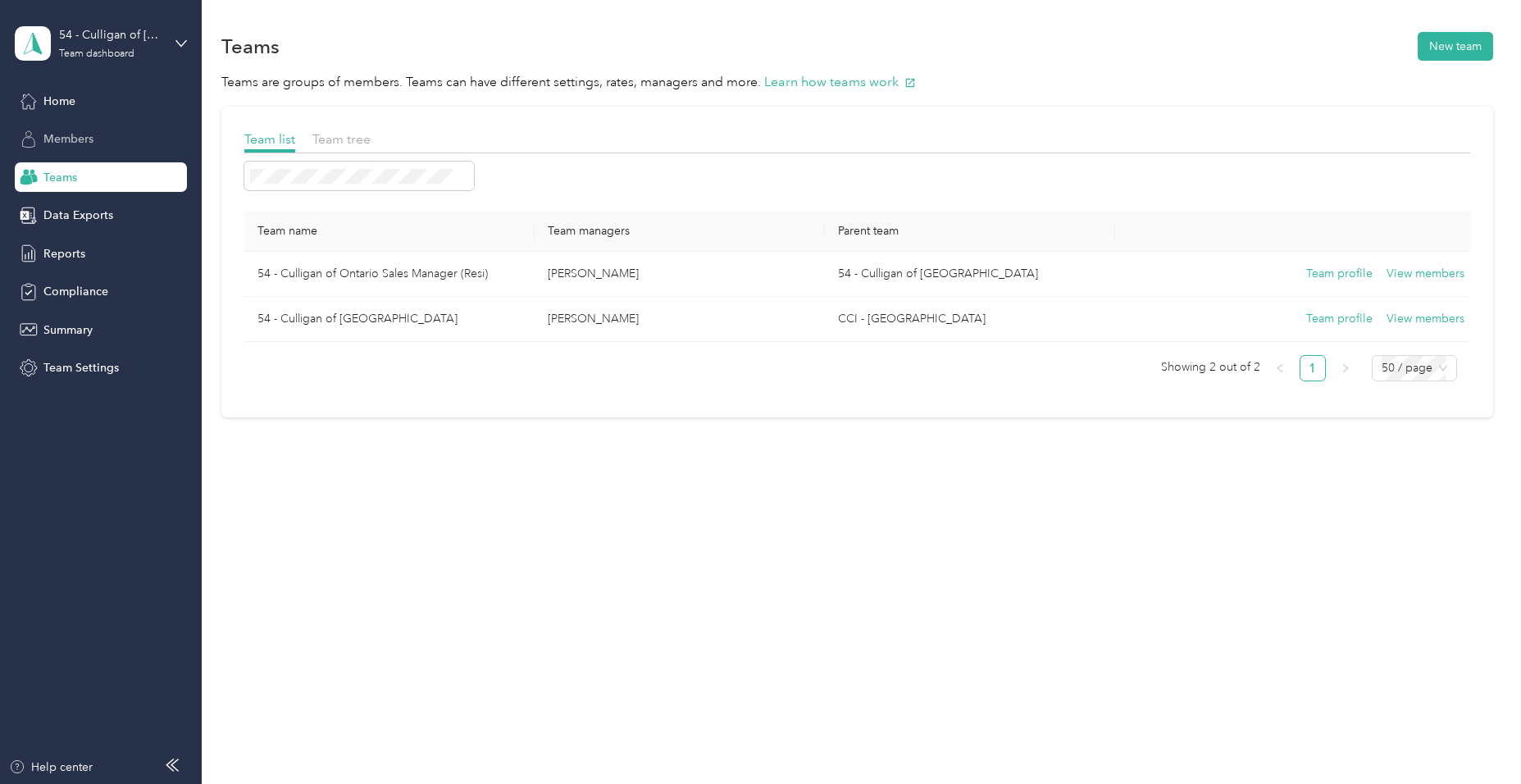
click at [61, 130] on span "Members" at bounding box center [68, 138] width 50 height 18
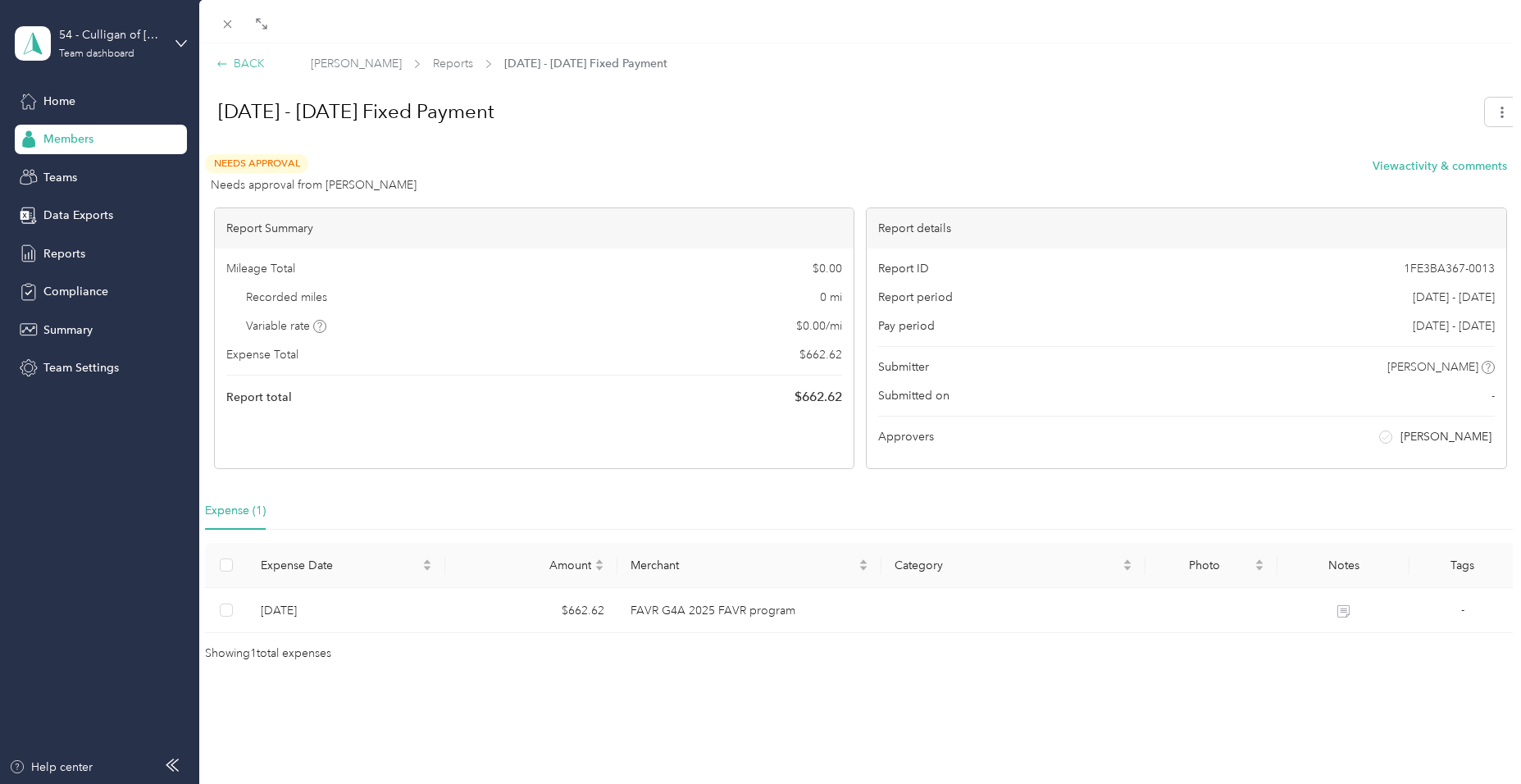
click at [249, 62] on div "BACK" at bounding box center [241, 64] width 48 height 18
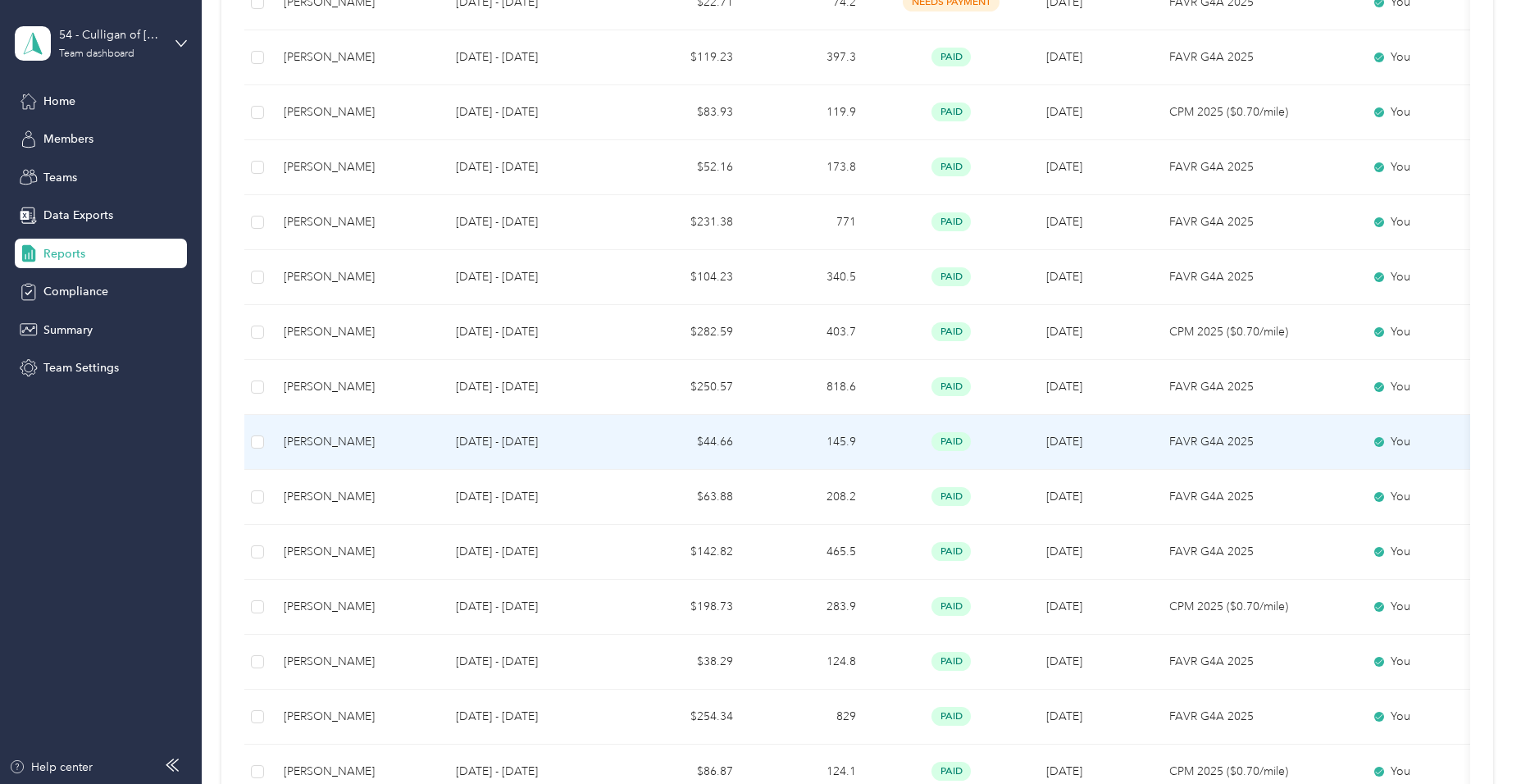
scroll to position [115, 0]
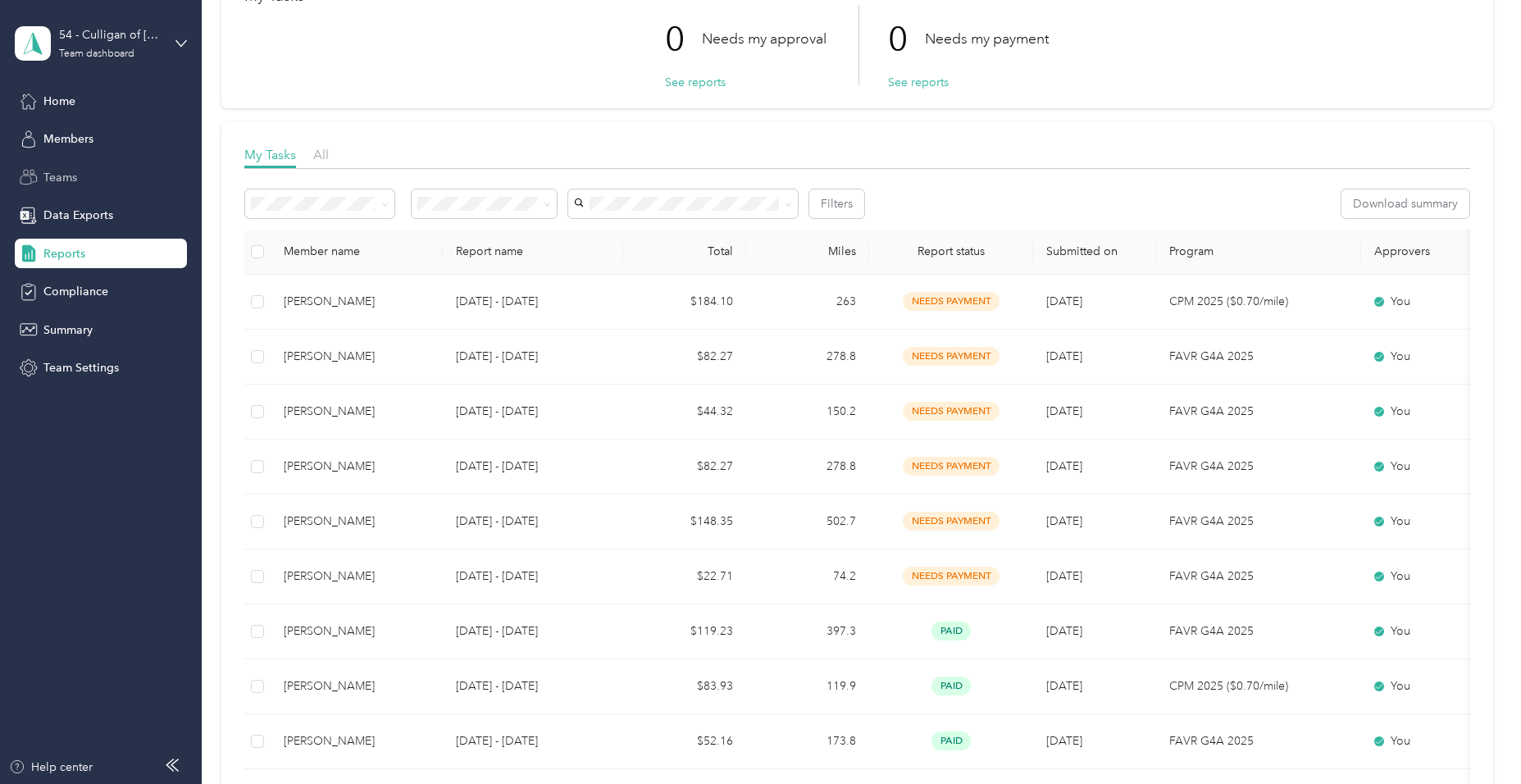
click at [60, 169] on span "Teams" at bounding box center [60, 177] width 33 height 18
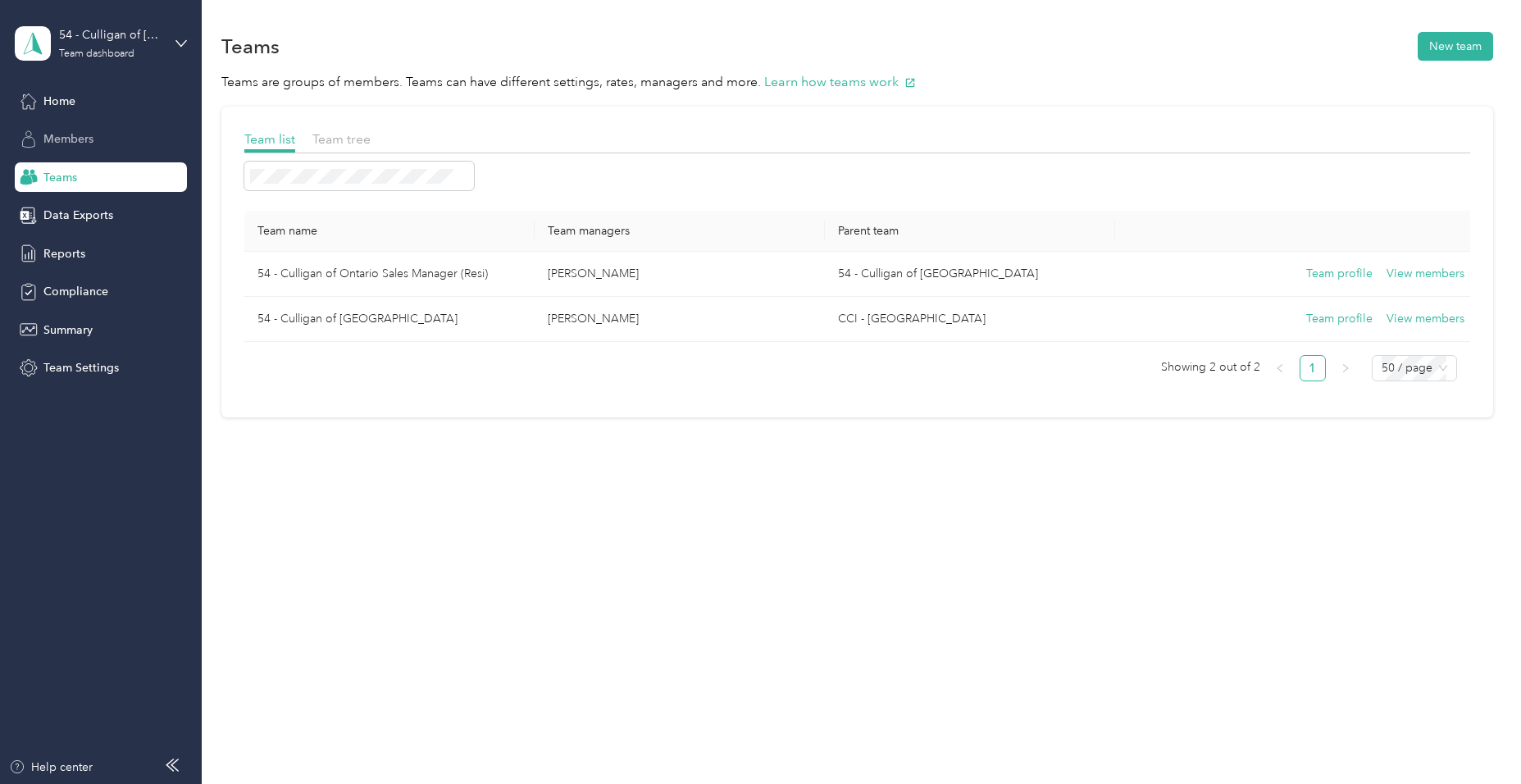
click at [43, 126] on div "Members" at bounding box center [101, 139] width 172 height 30
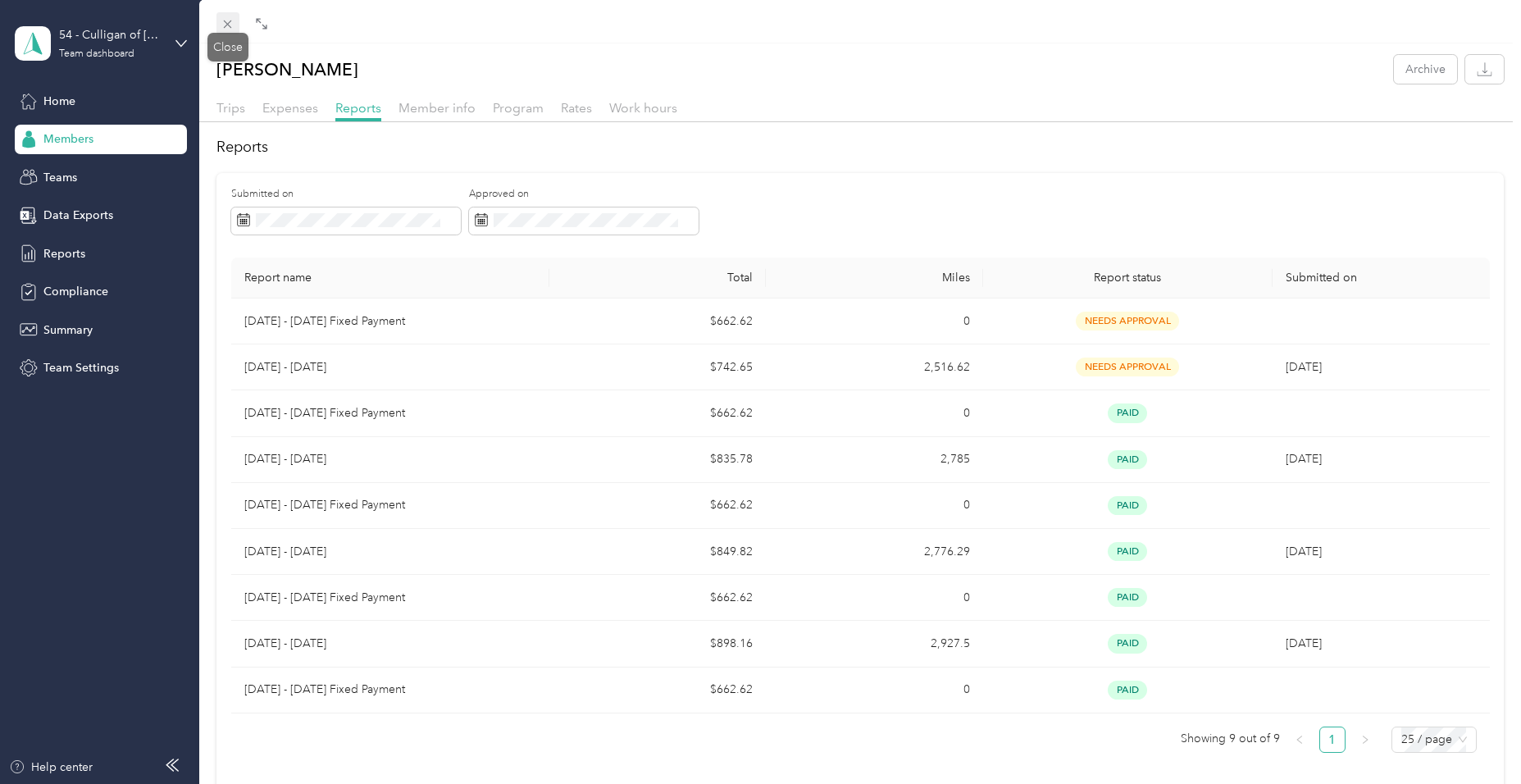
click at [229, 23] on icon at bounding box center [228, 24] width 8 height 8
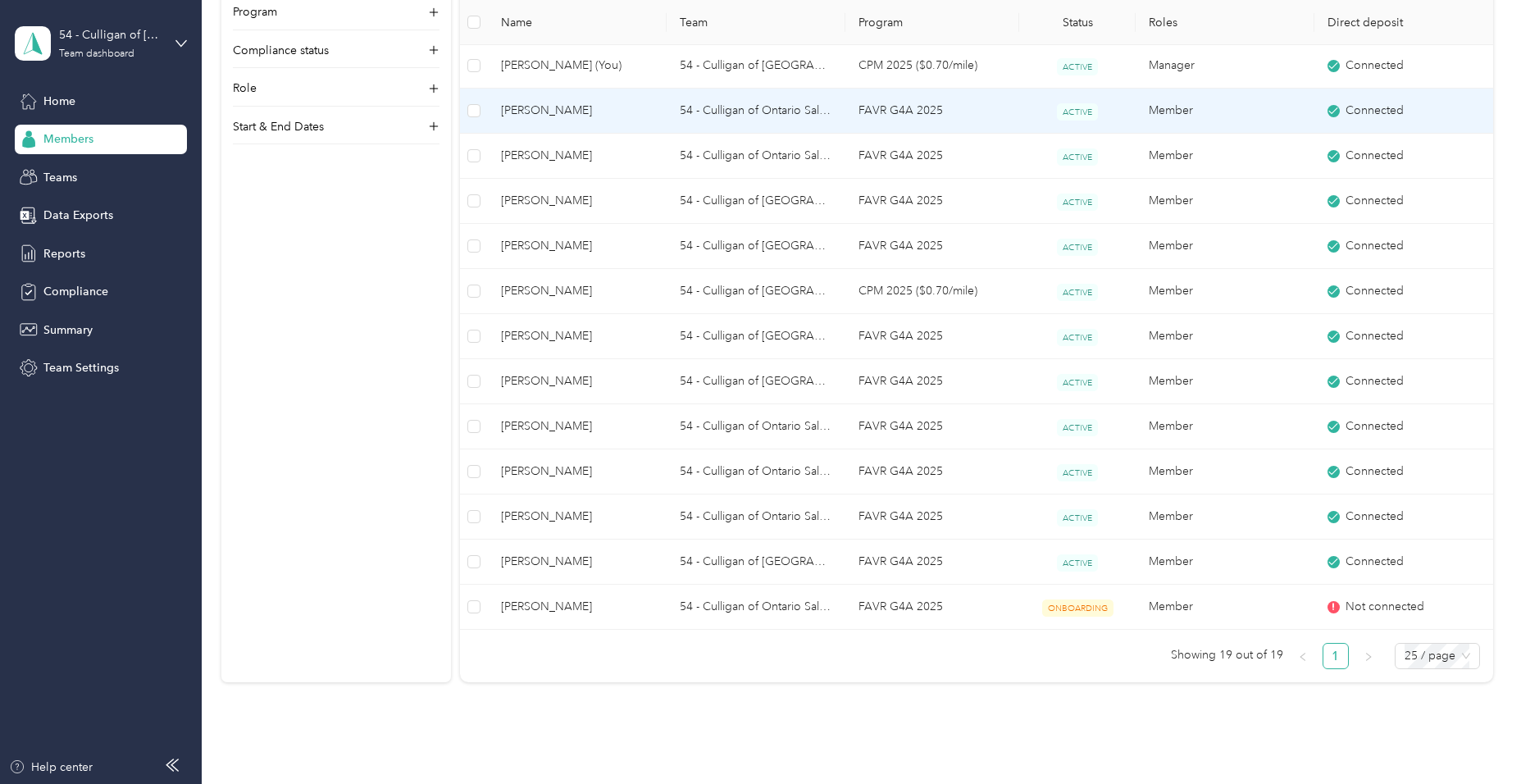
scroll to position [492, 0]
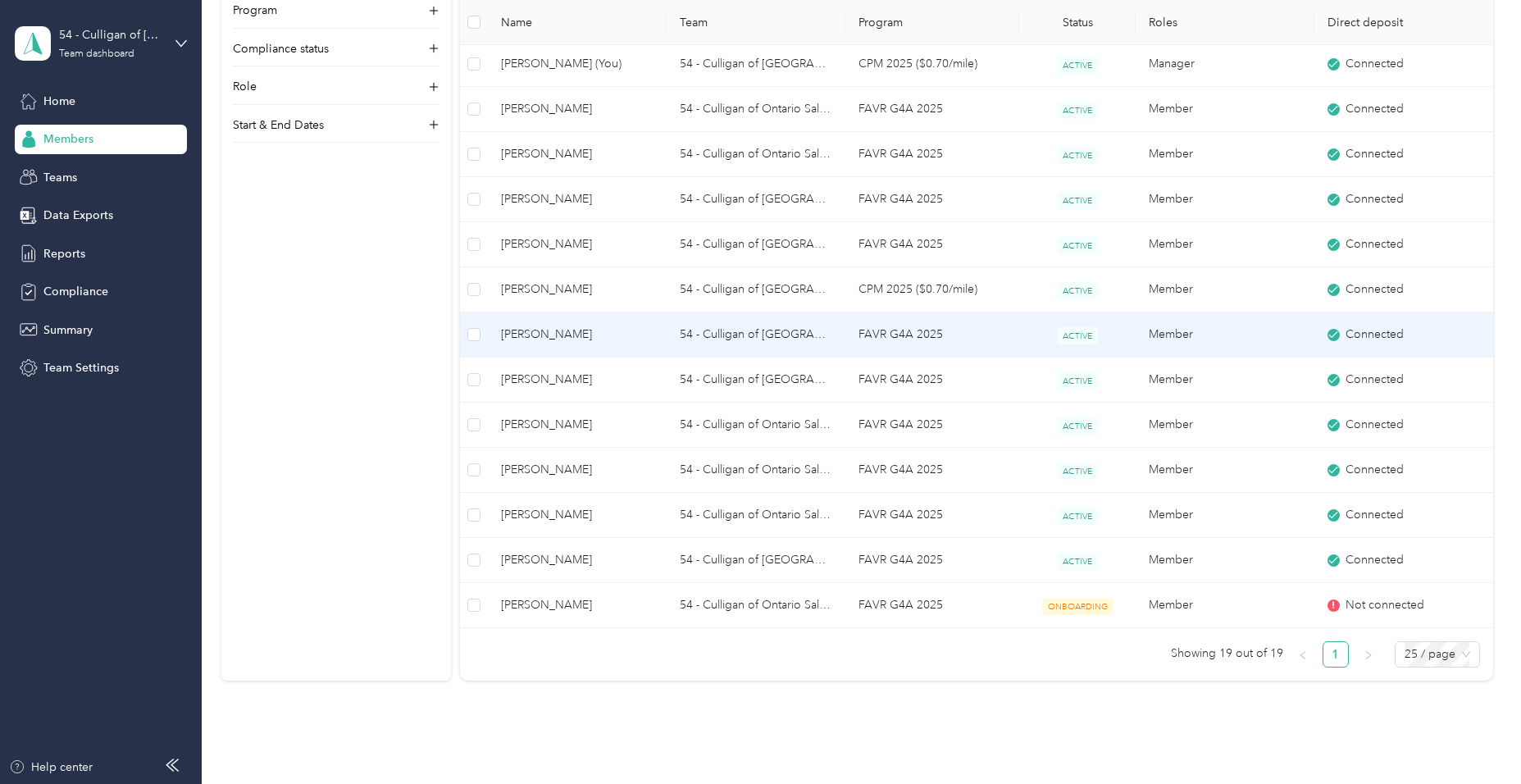
click at [888, 328] on td "FAVR G4A 2025" at bounding box center [933, 335] width 173 height 45
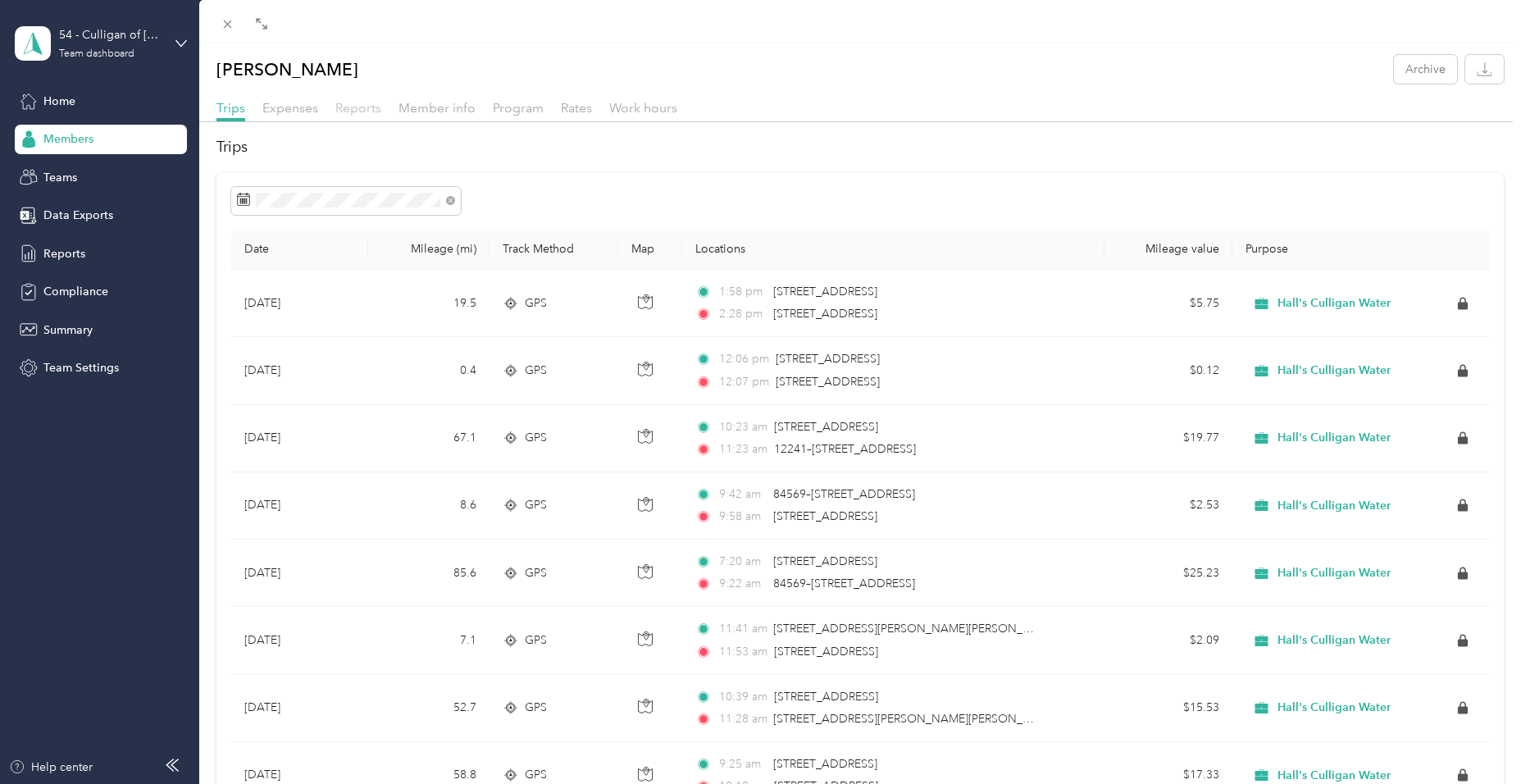
click at [352, 107] on span "Reports" at bounding box center [359, 107] width 46 height 16
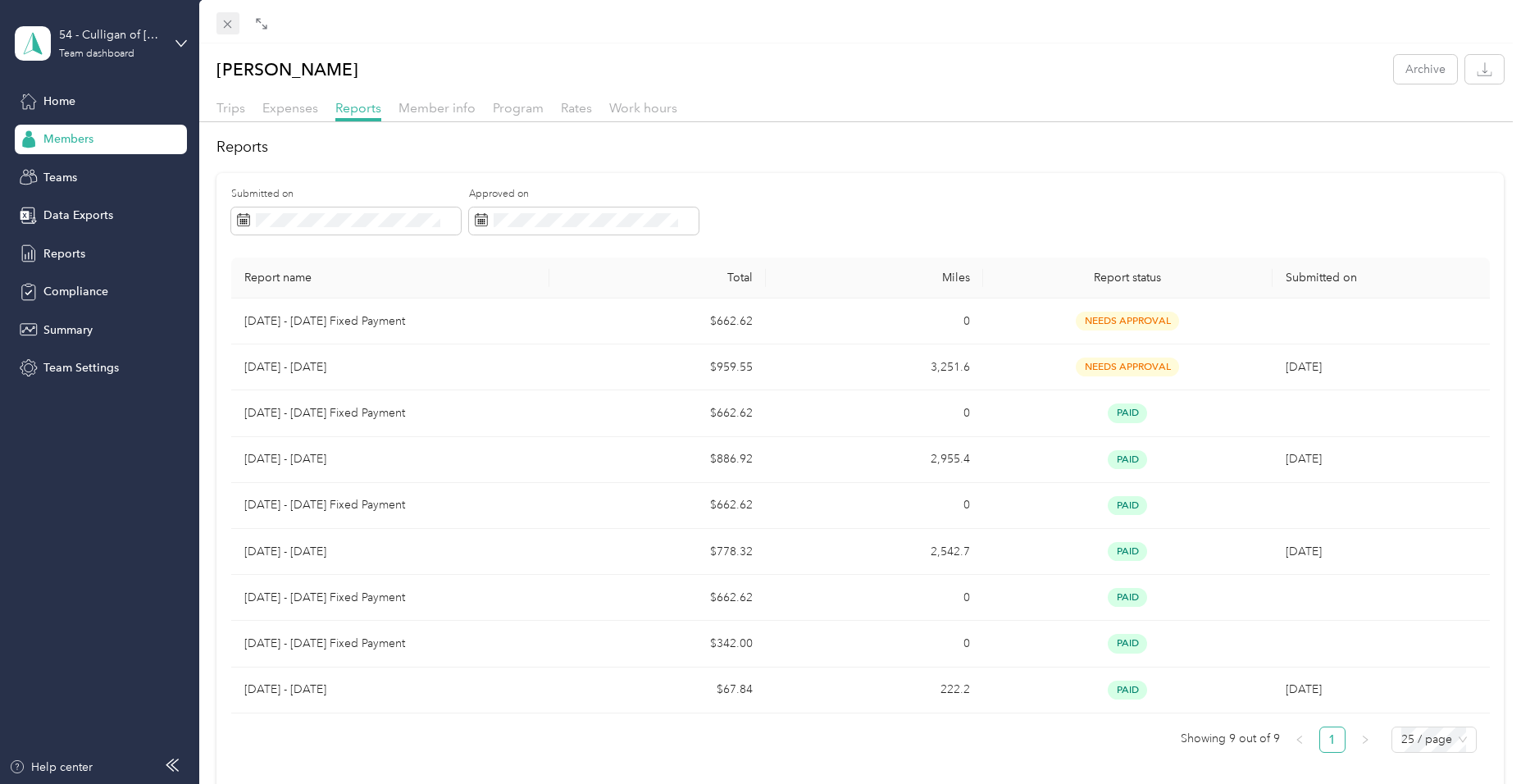
click at [225, 19] on icon at bounding box center [227, 24] width 14 height 14
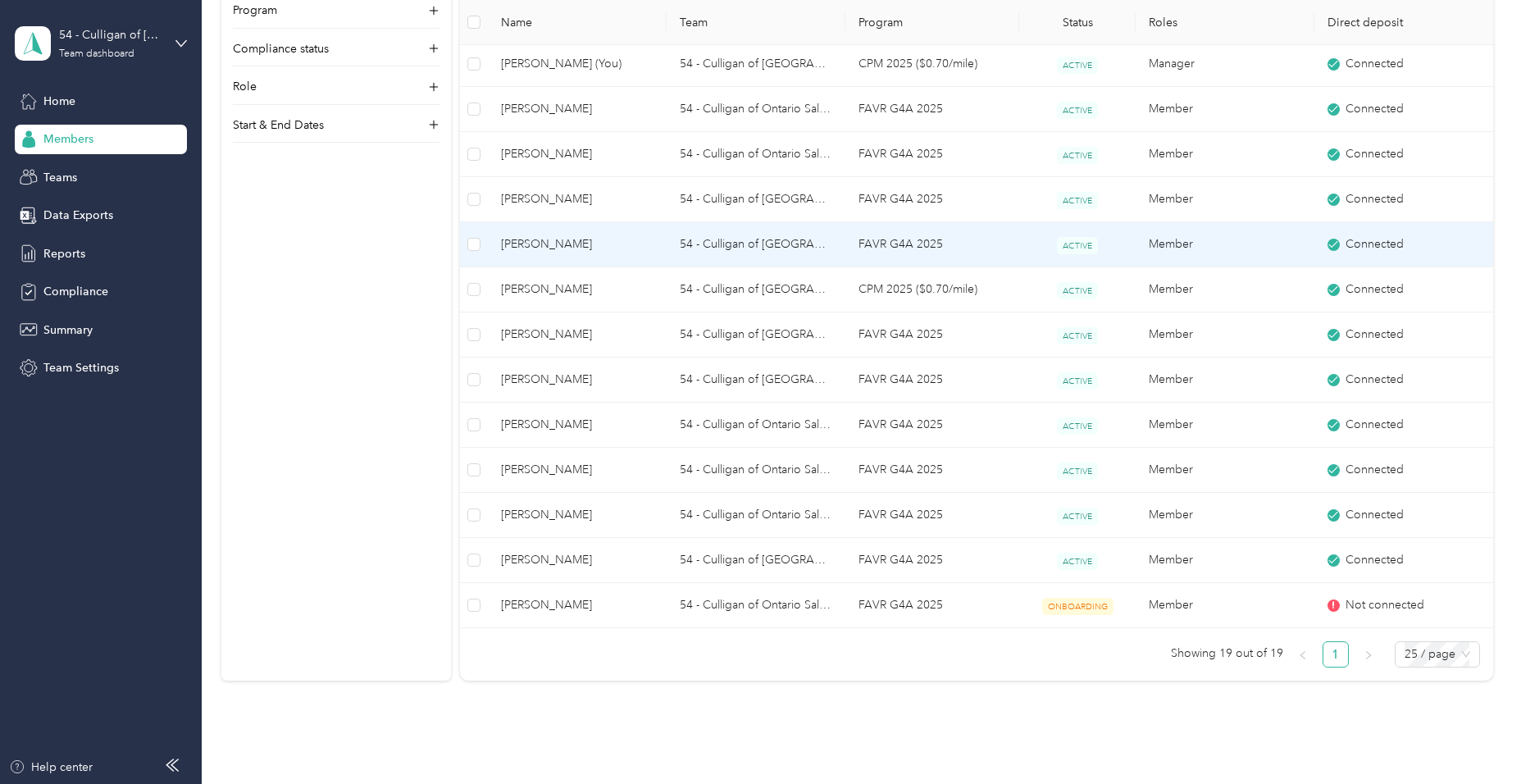
click at [557, 240] on span "[PERSON_NAME]" at bounding box center [576, 244] width 152 height 18
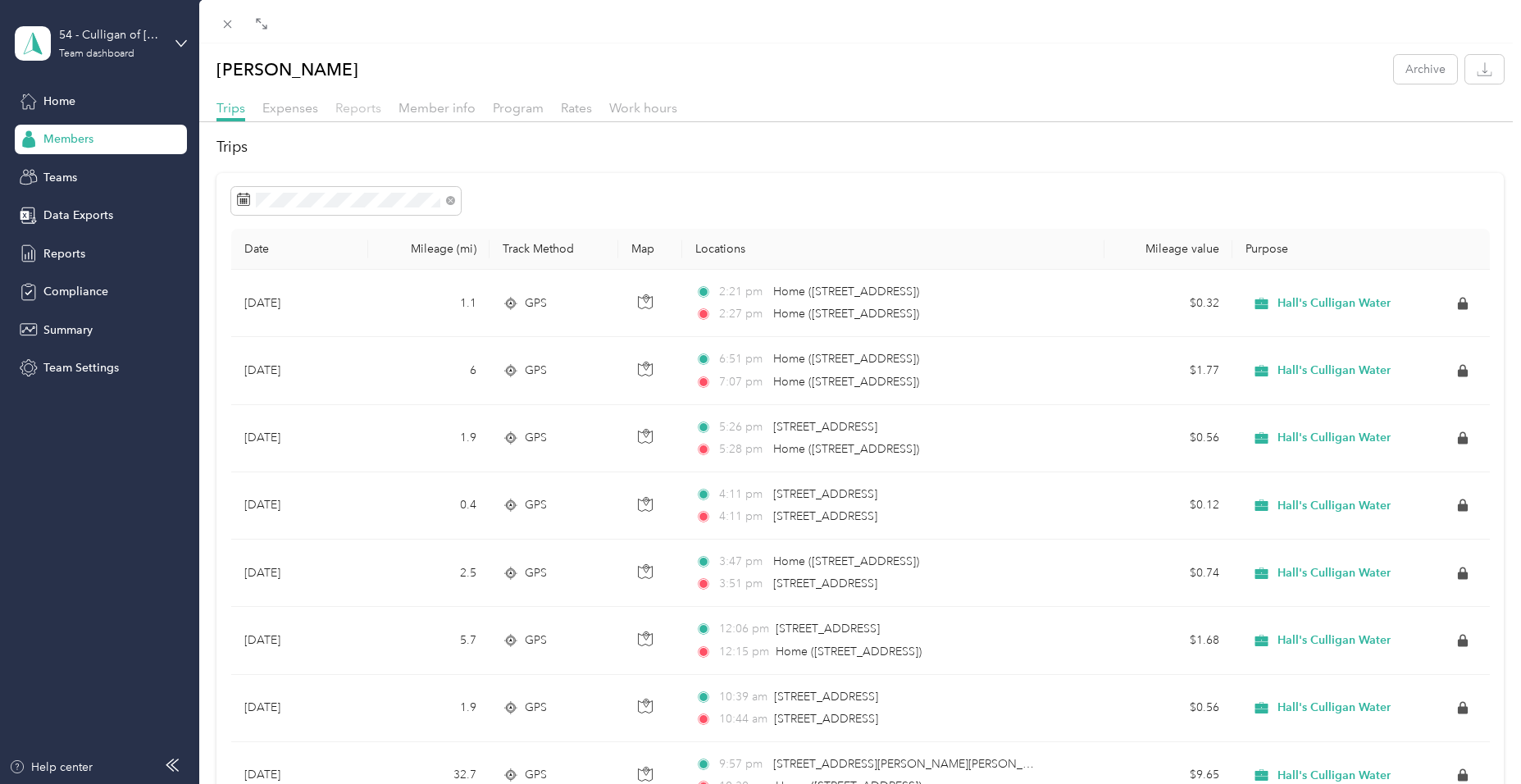
click at [356, 108] on span "Reports" at bounding box center [359, 107] width 46 height 16
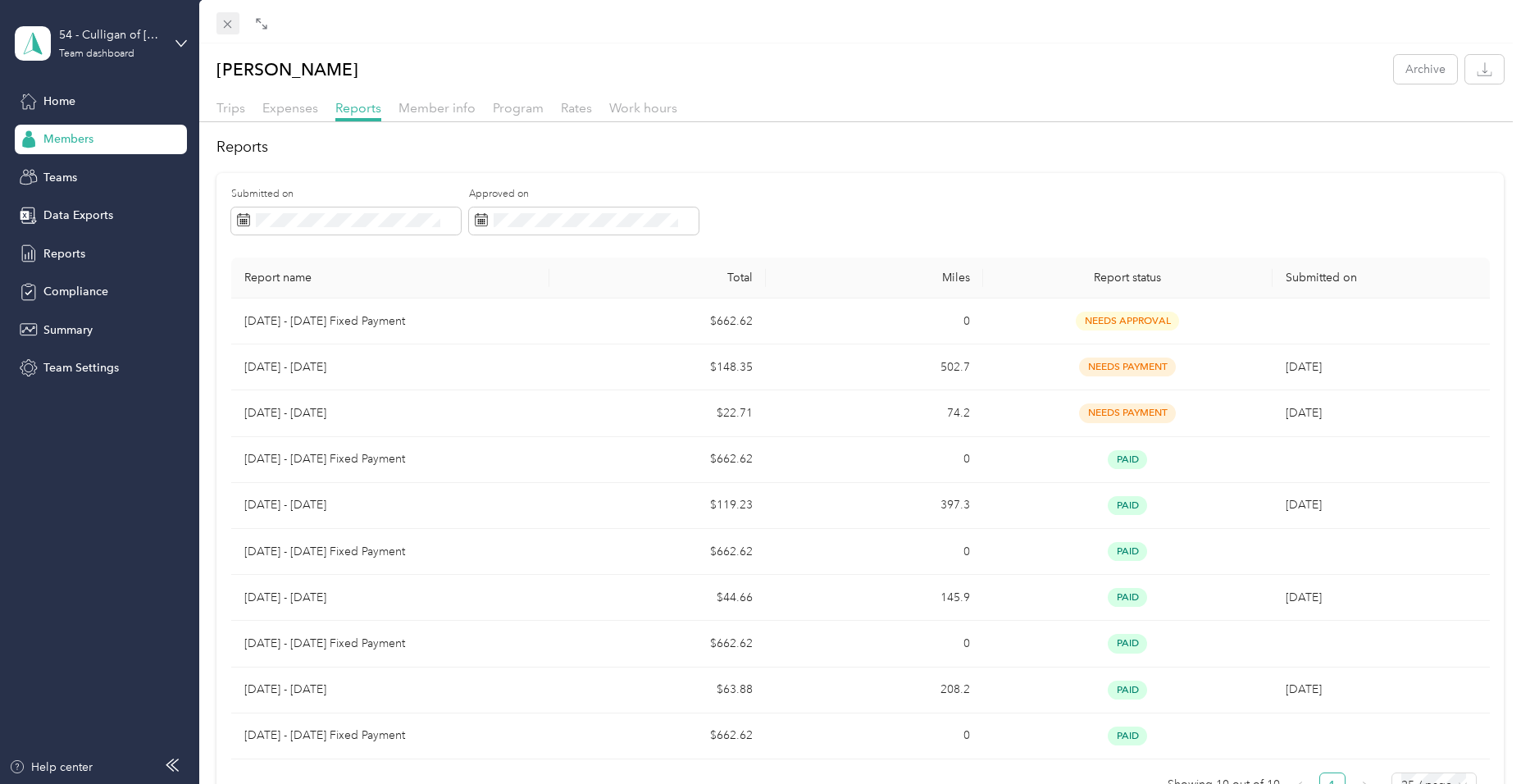
click at [227, 25] on icon at bounding box center [228, 24] width 8 height 8
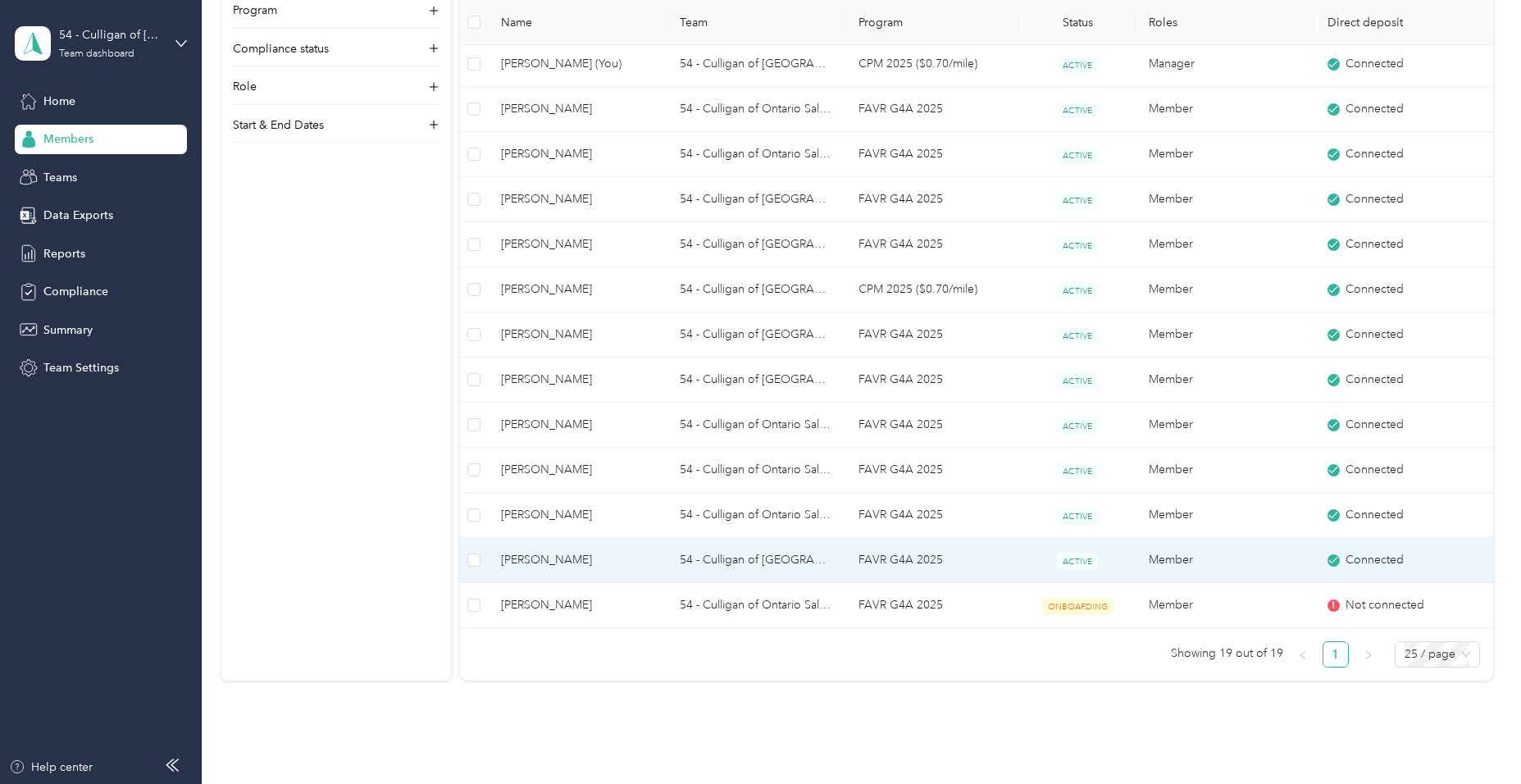
click at [532, 554] on span "[PERSON_NAME]" at bounding box center [576, 560] width 152 height 18
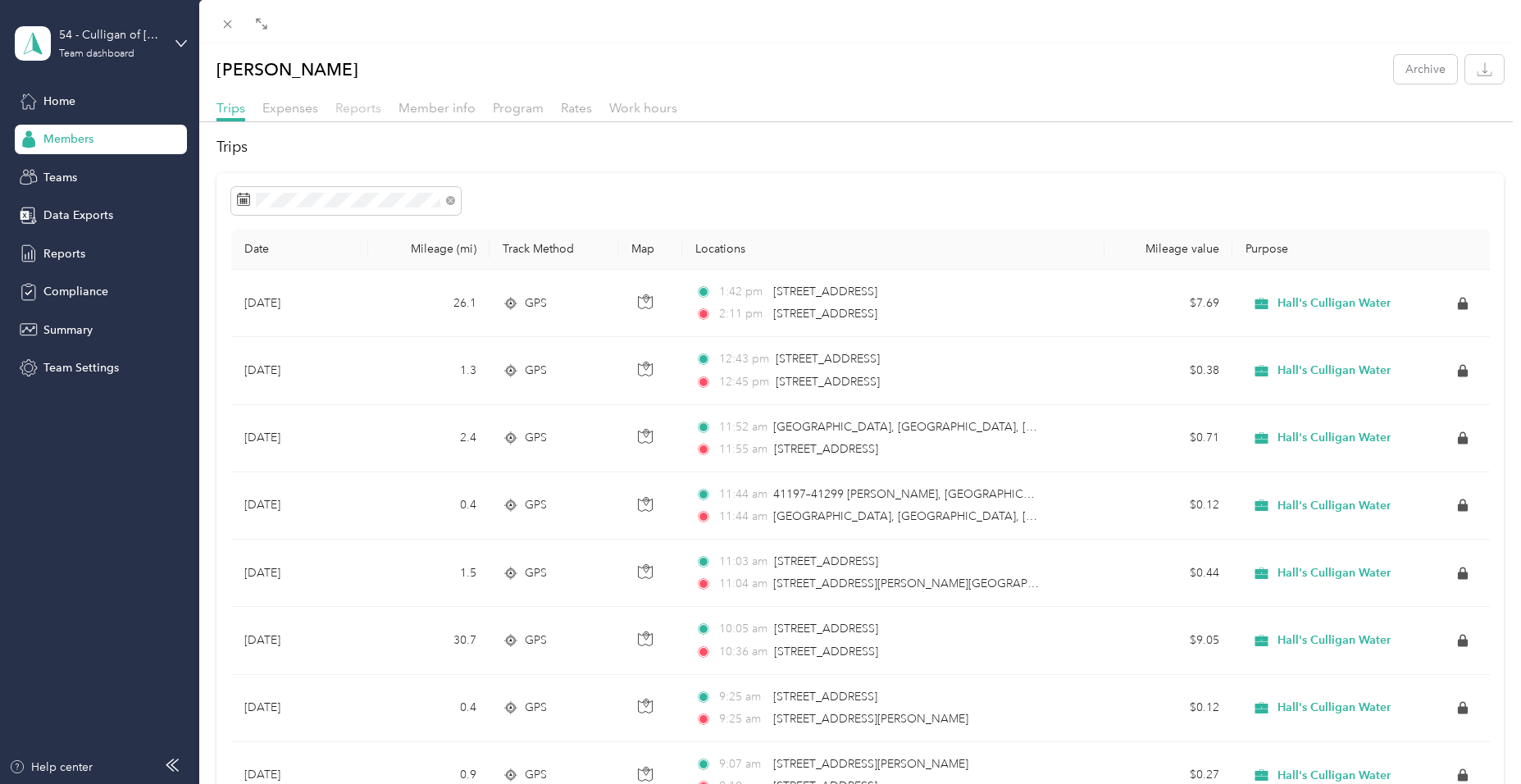
click at [364, 109] on span "Reports" at bounding box center [359, 107] width 46 height 16
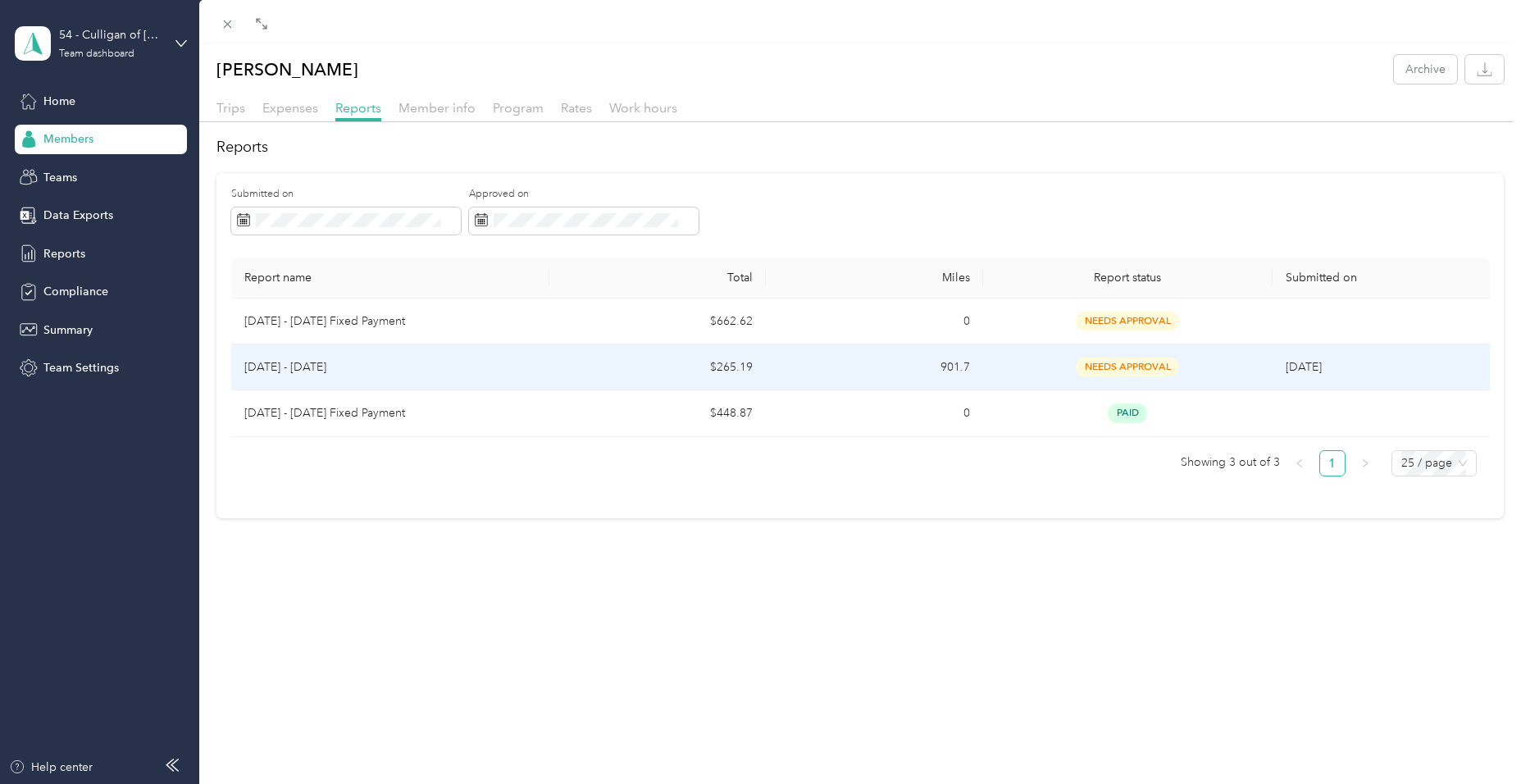
click at [633, 359] on td "$265.19" at bounding box center [659, 367] width 218 height 46
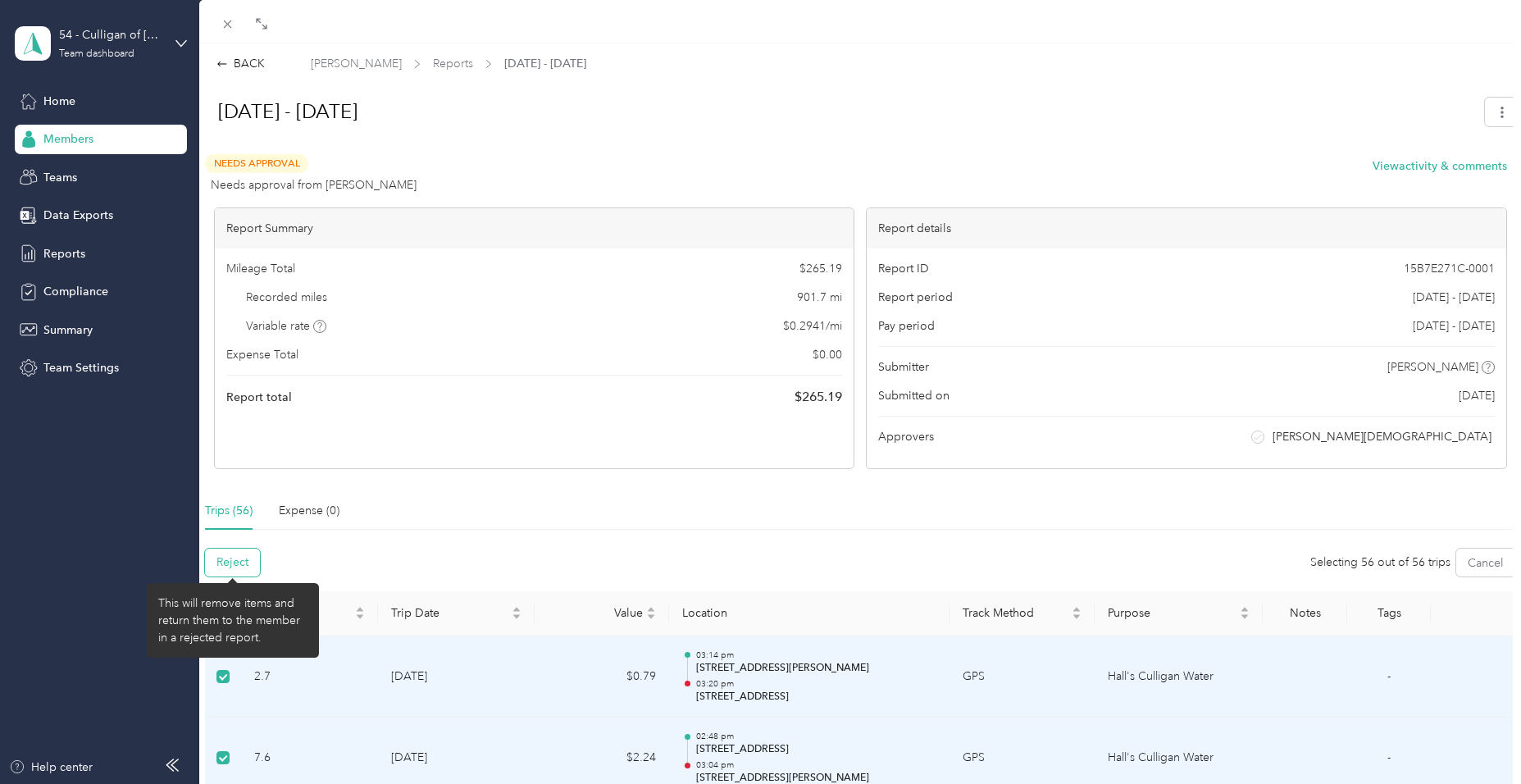
click at [215, 567] on button "Reject" at bounding box center [232, 563] width 55 height 28
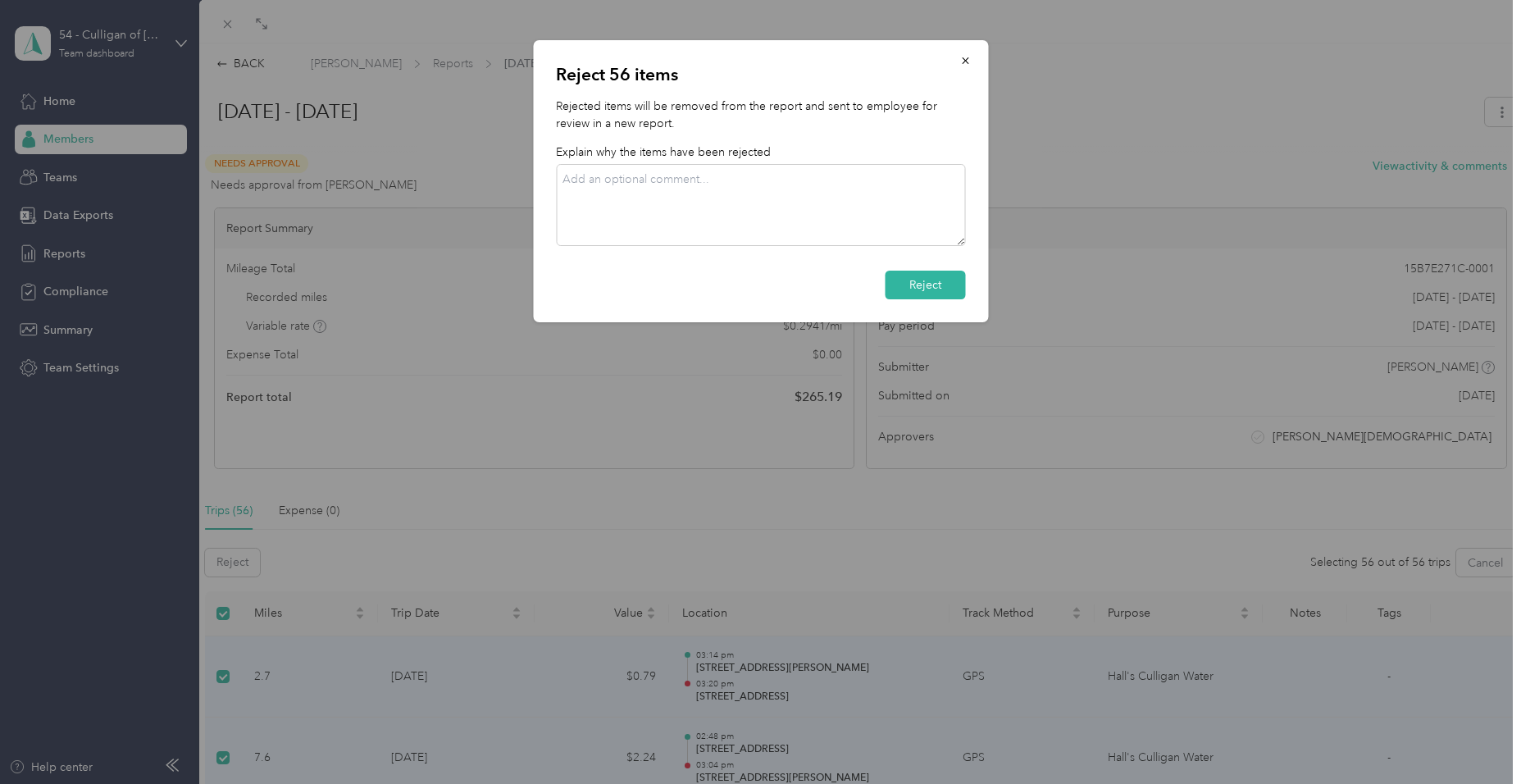
click at [230, 610] on div at bounding box center [760, 392] width 1521 height 784
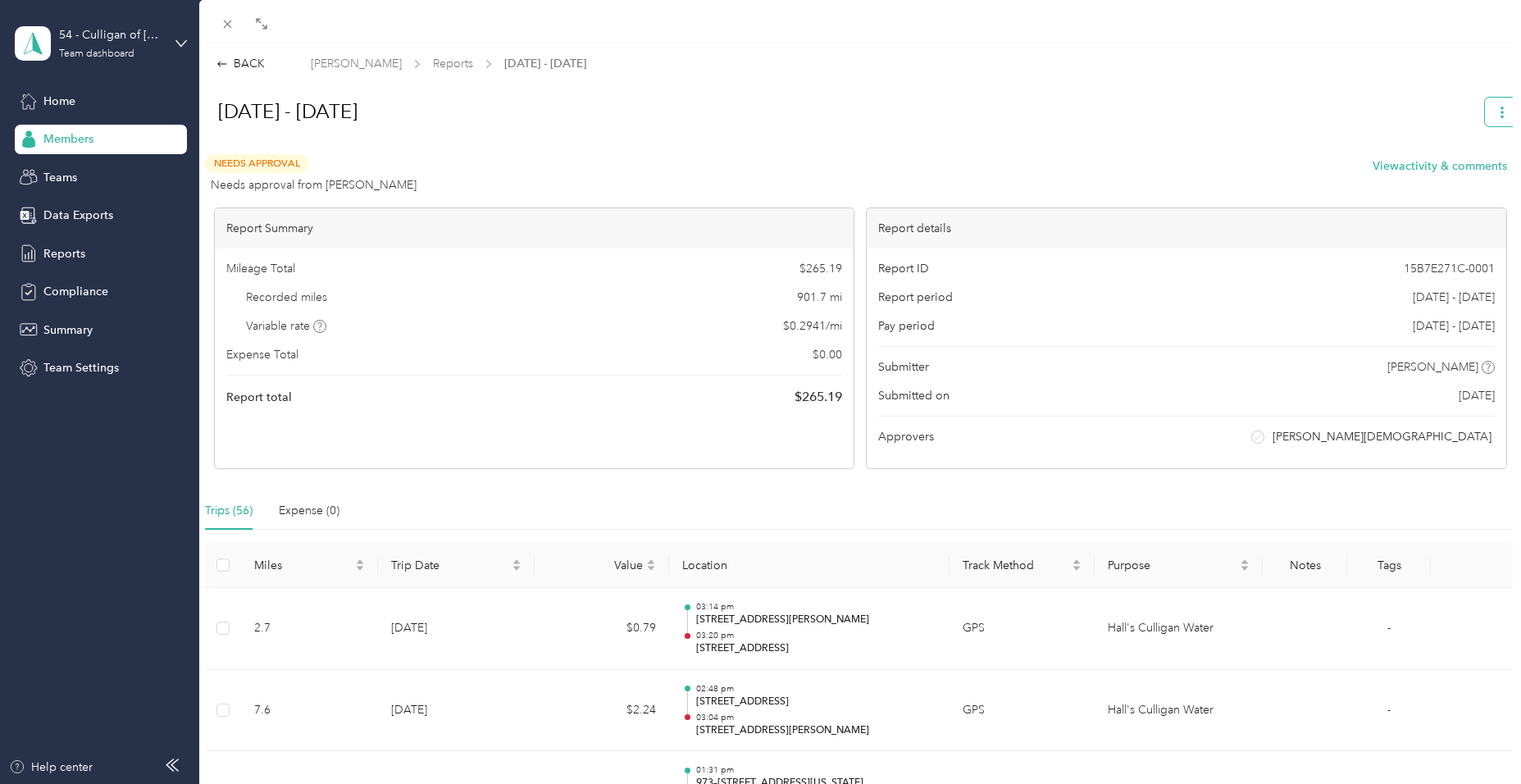
click at [1497, 106] on span "button" at bounding box center [1503, 112] width 11 height 14
click at [899, 211] on div "Report details" at bounding box center [1187, 229] width 640 height 41
click at [228, 26] on icon at bounding box center [227, 24] width 14 height 14
